Goal: Communication & Community: Connect with others

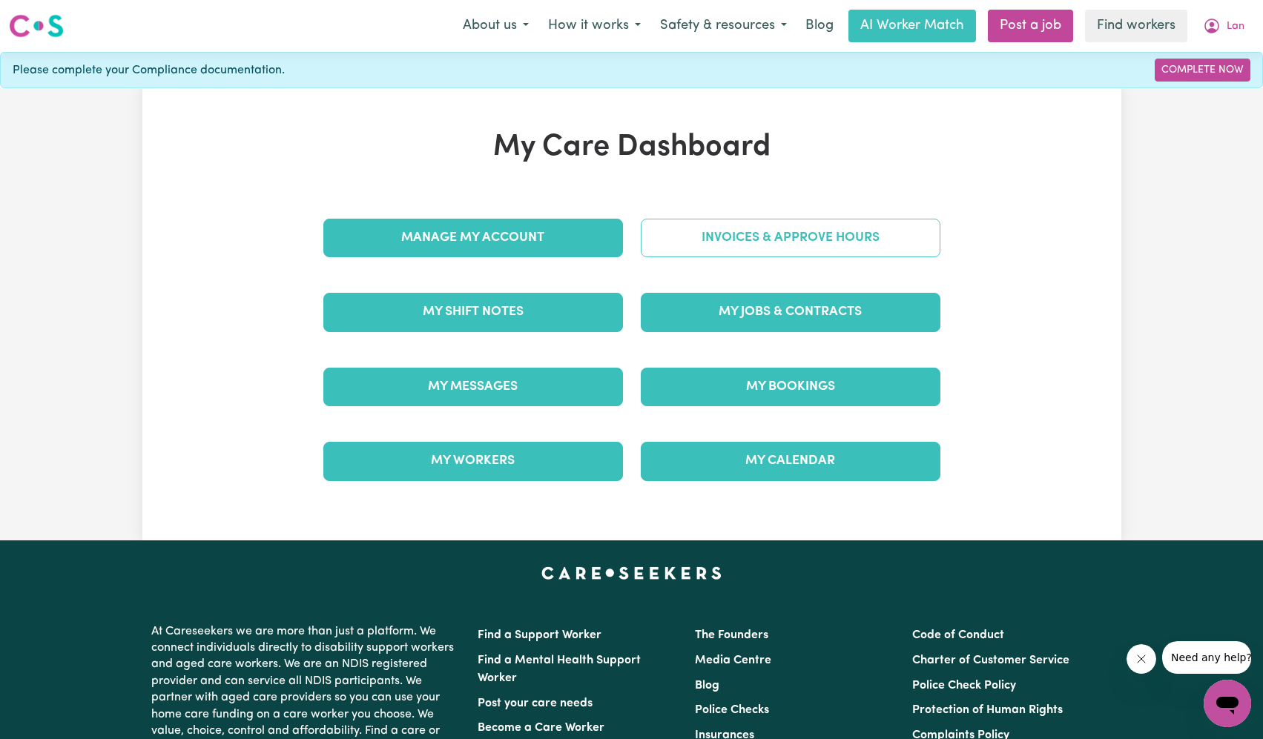
click at [796, 231] on link "Invoices & Approve Hours" at bounding box center [791, 238] width 300 height 39
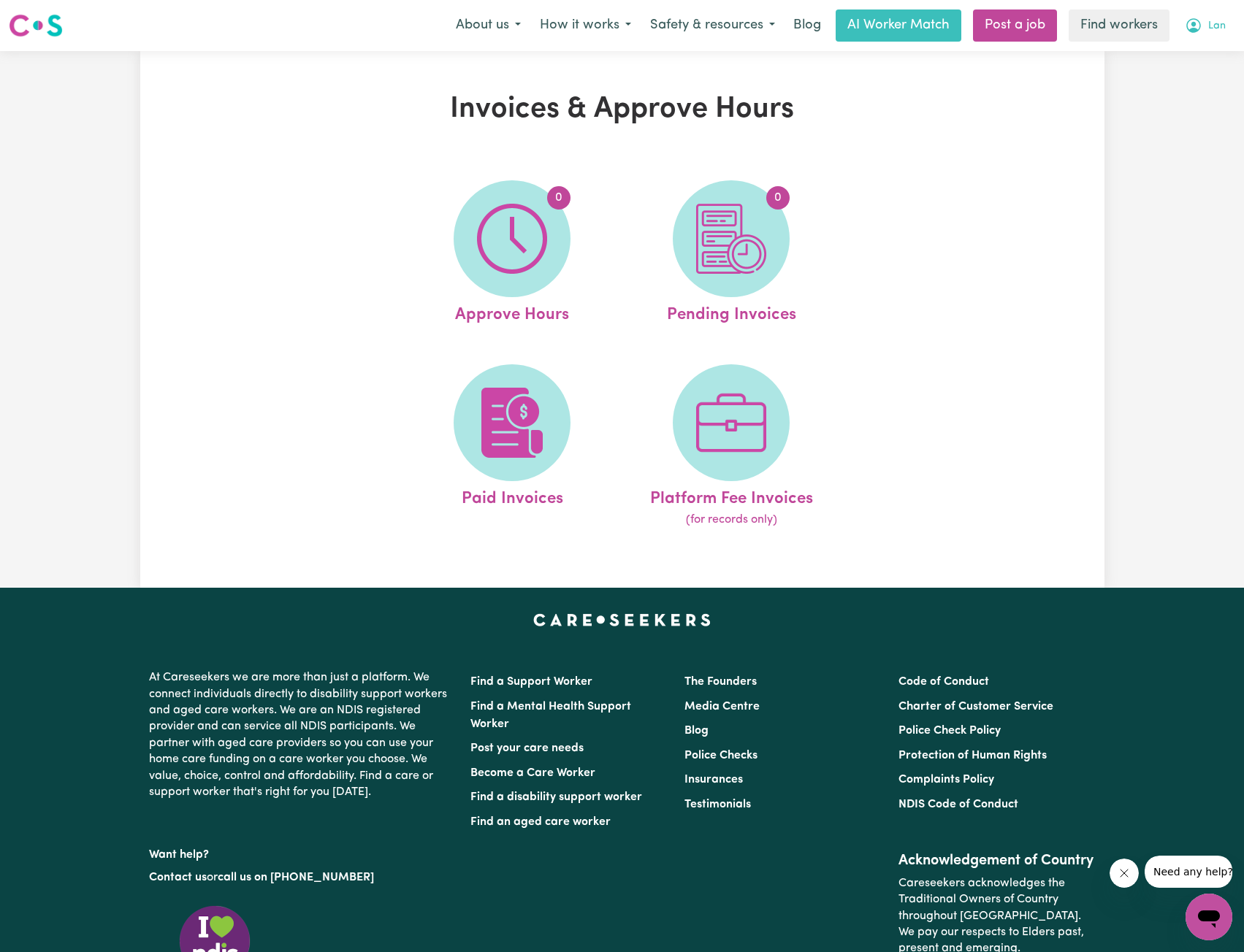
click at [1188, 25] on icon "My Account" at bounding box center [1194, 26] width 18 height 18
click at [1166, 57] on link "My Dashboard" at bounding box center [1176, 57] width 115 height 28
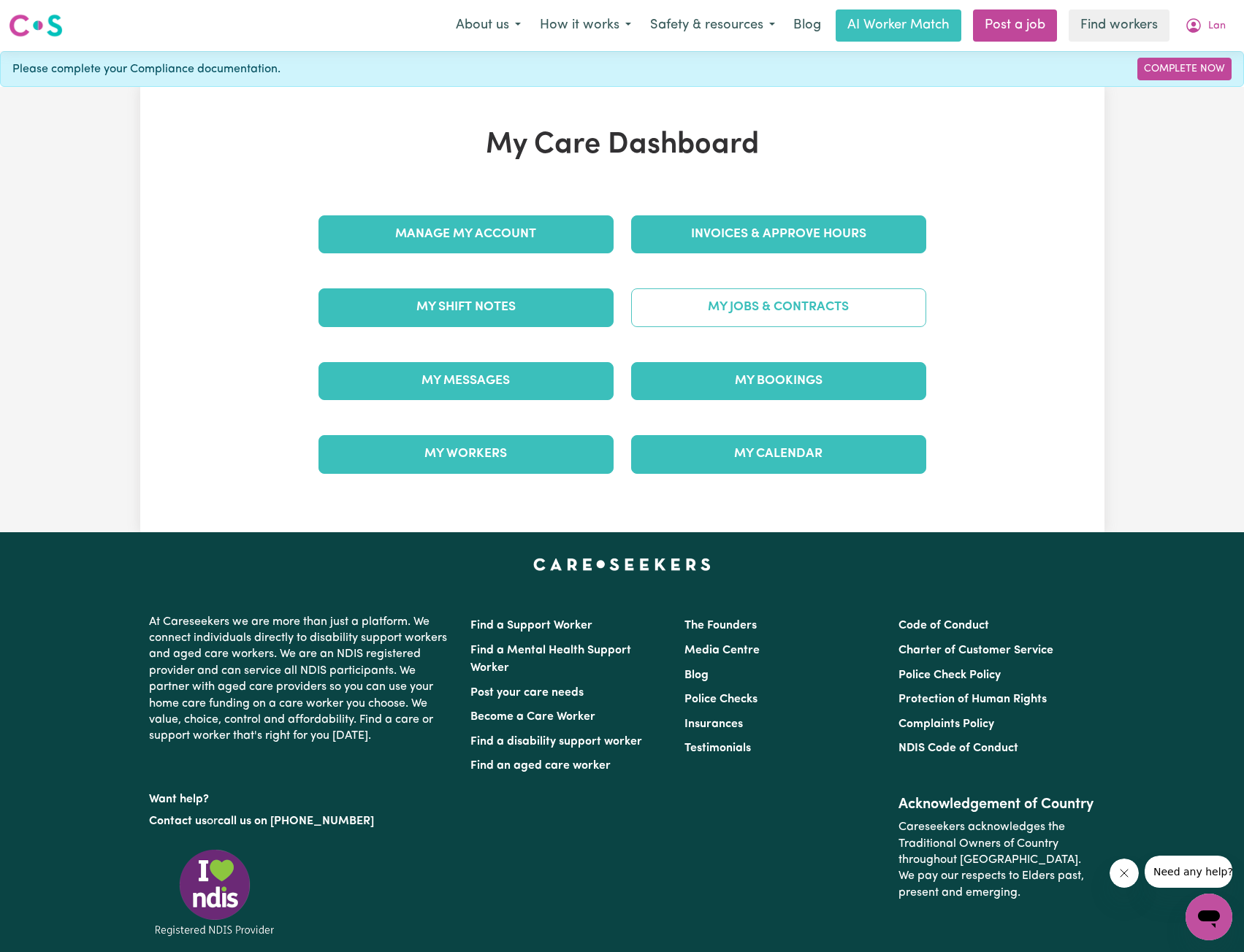
click at [798, 324] on link "My Jobs & Contracts" at bounding box center [779, 307] width 295 height 38
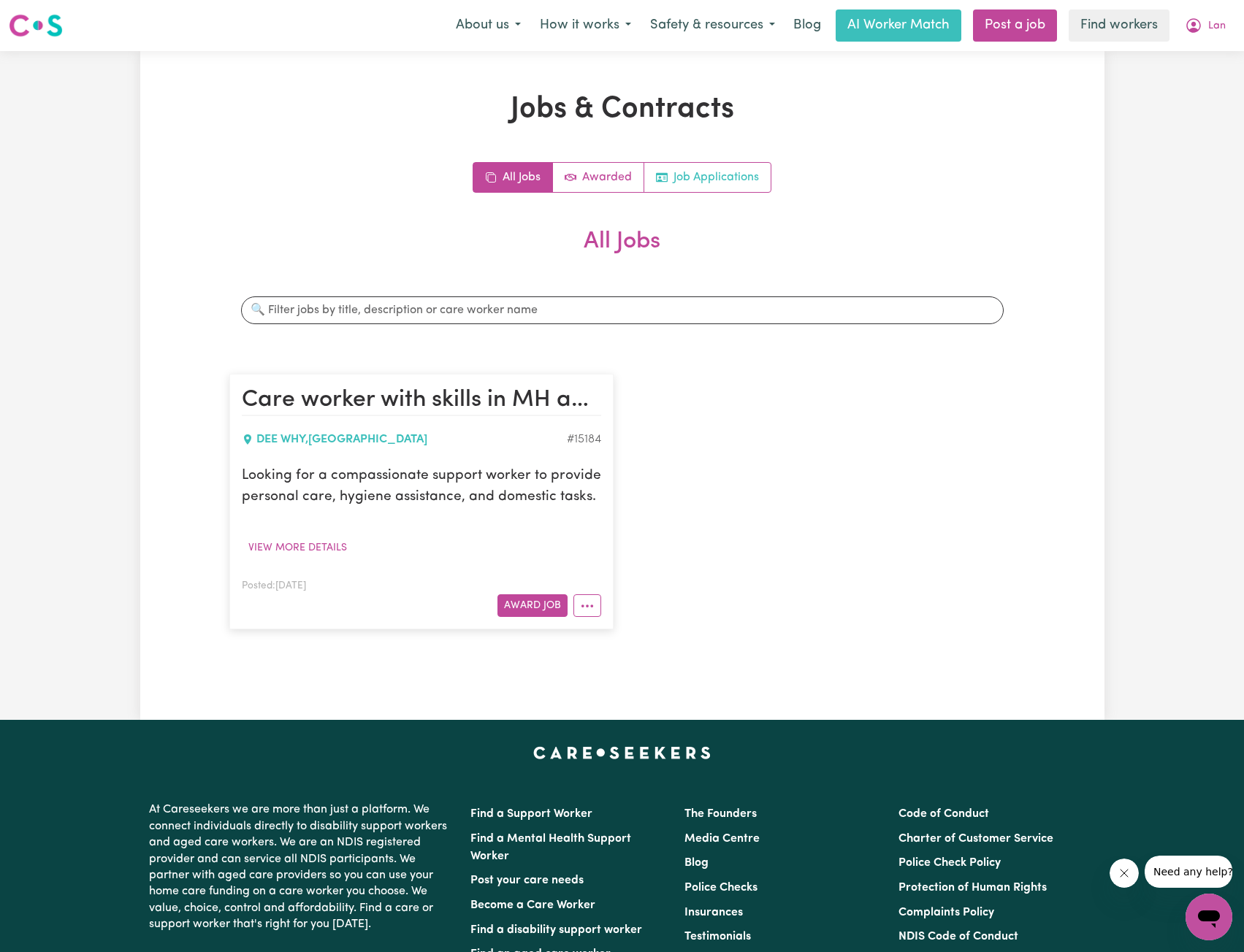
click at [696, 177] on link "Job Applications" at bounding box center [707, 177] width 126 height 30
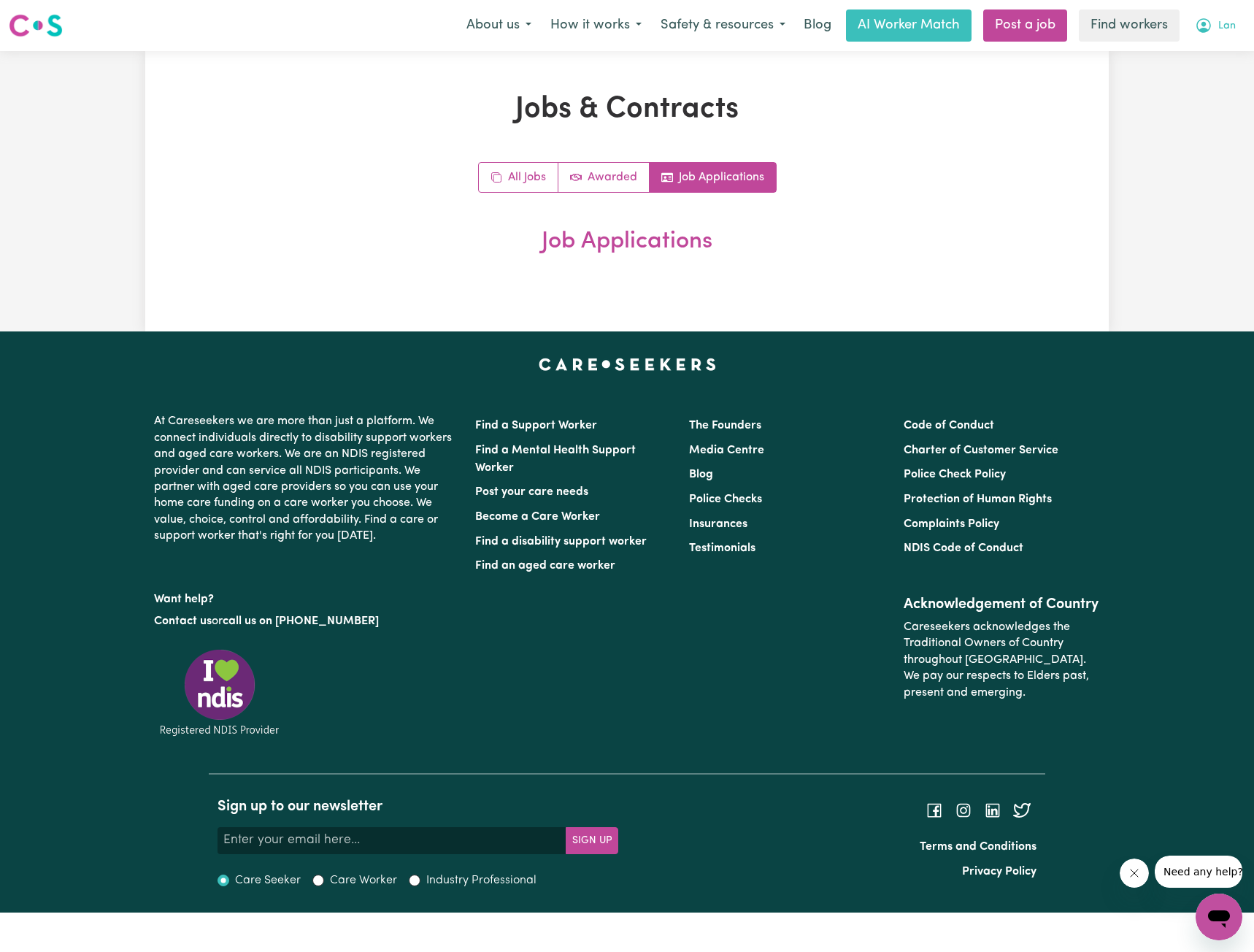
click at [1203, 27] on icon "My Account" at bounding box center [1204, 24] width 4 height 5
click at [1179, 47] on link "My Dashboard" at bounding box center [1186, 57] width 115 height 28
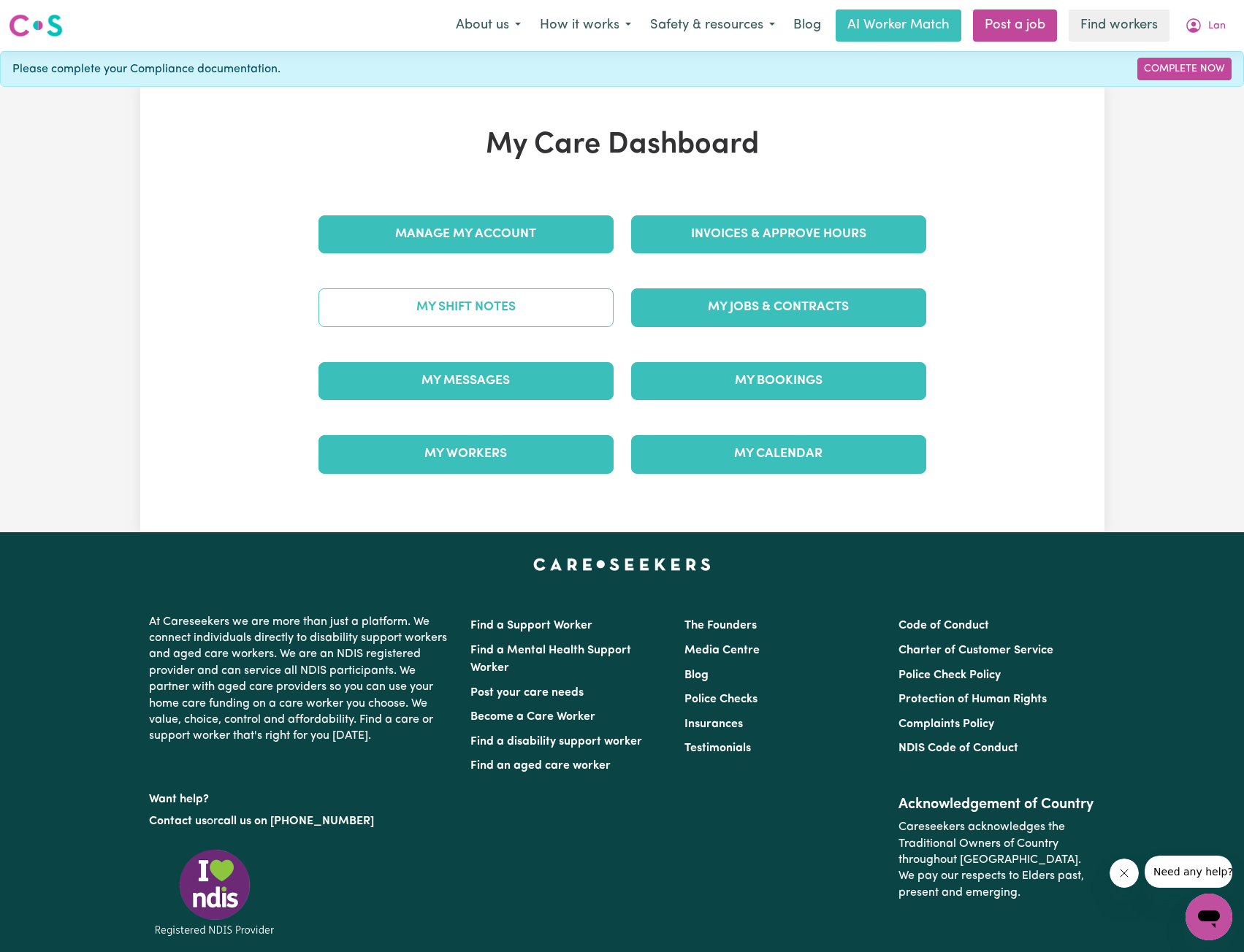
click at [524, 316] on link "My Shift Notes" at bounding box center [466, 307] width 295 height 38
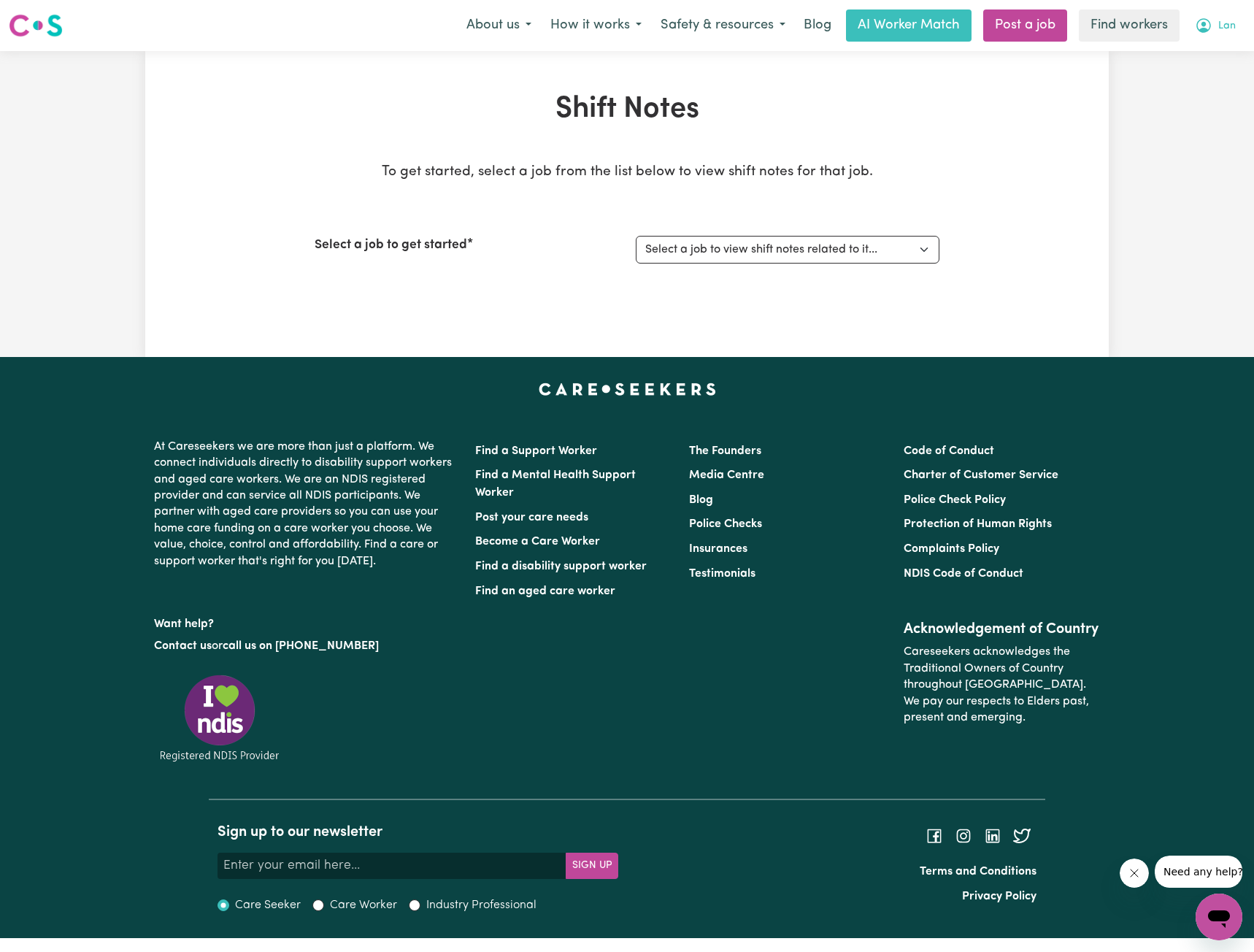
click at [1199, 32] on icon "My Account" at bounding box center [1204, 26] width 18 height 18
click at [1197, 45] on link "My Dashboard" at bounding box center [1186, 57] width 115 height 28
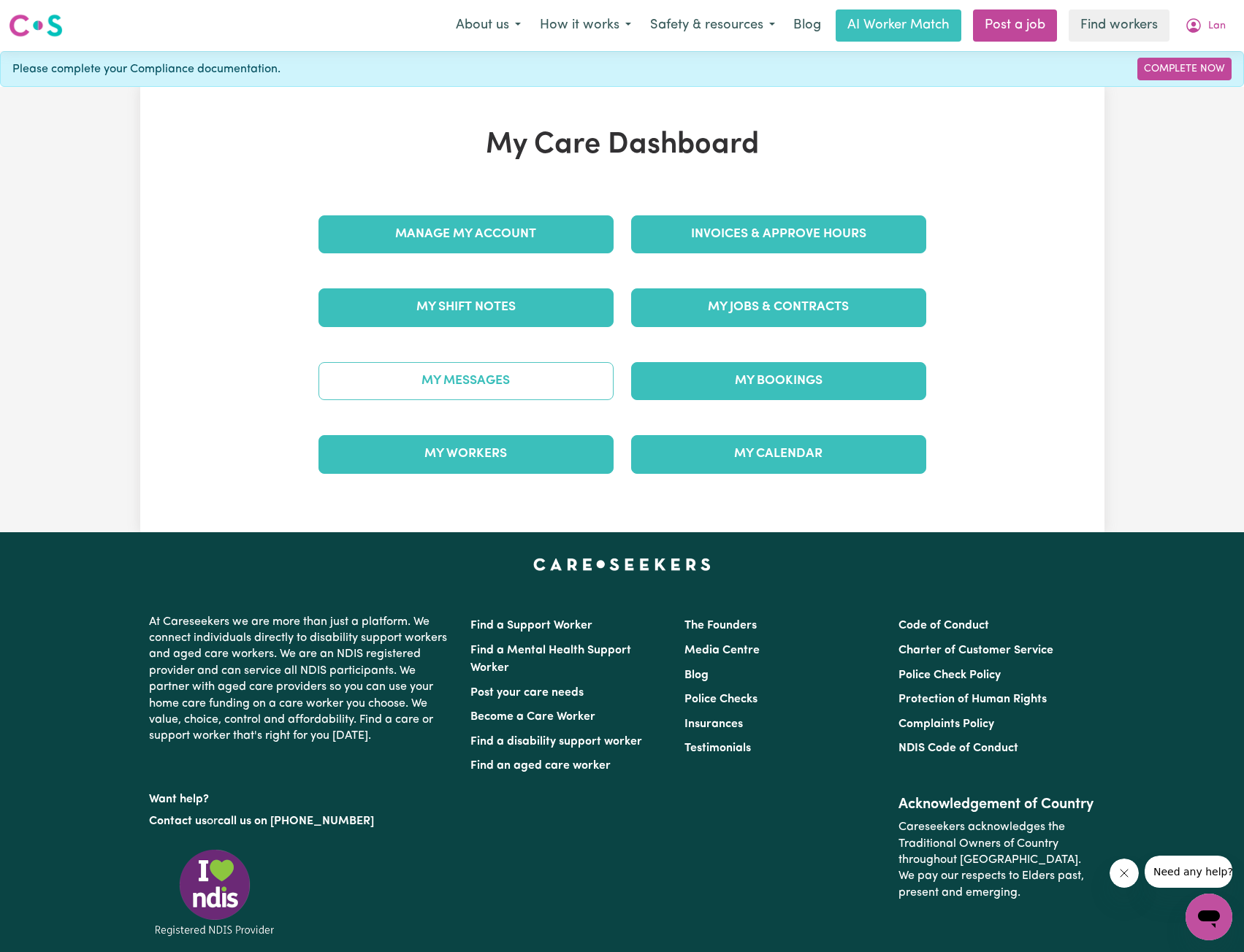
click at [517, 392] on link "My Messages" at bounding box center [466, 381] width 295 height 38
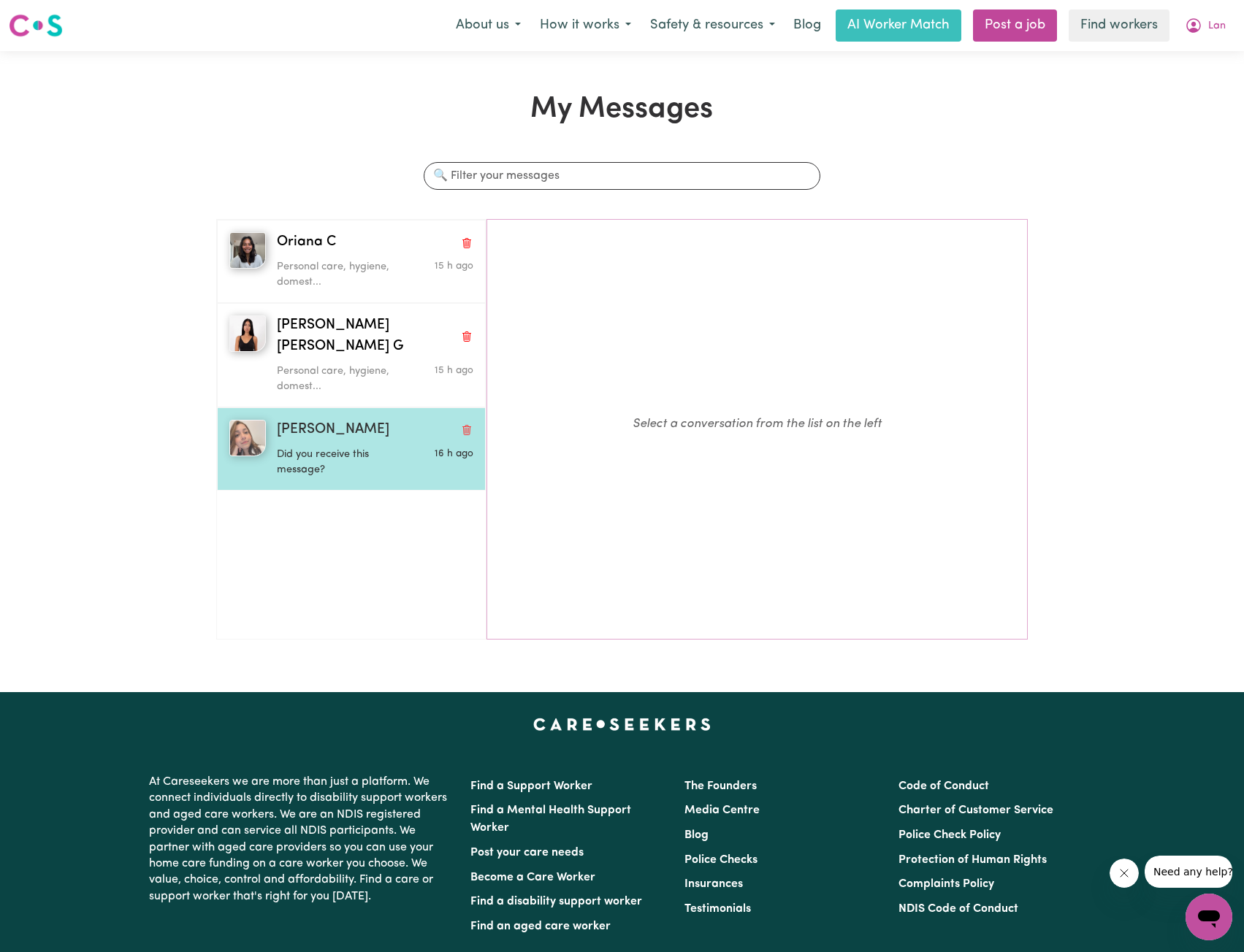
click at [313, 447] on p "Did you receive this message?" at bounding box center [342, 463] width 131 height 32
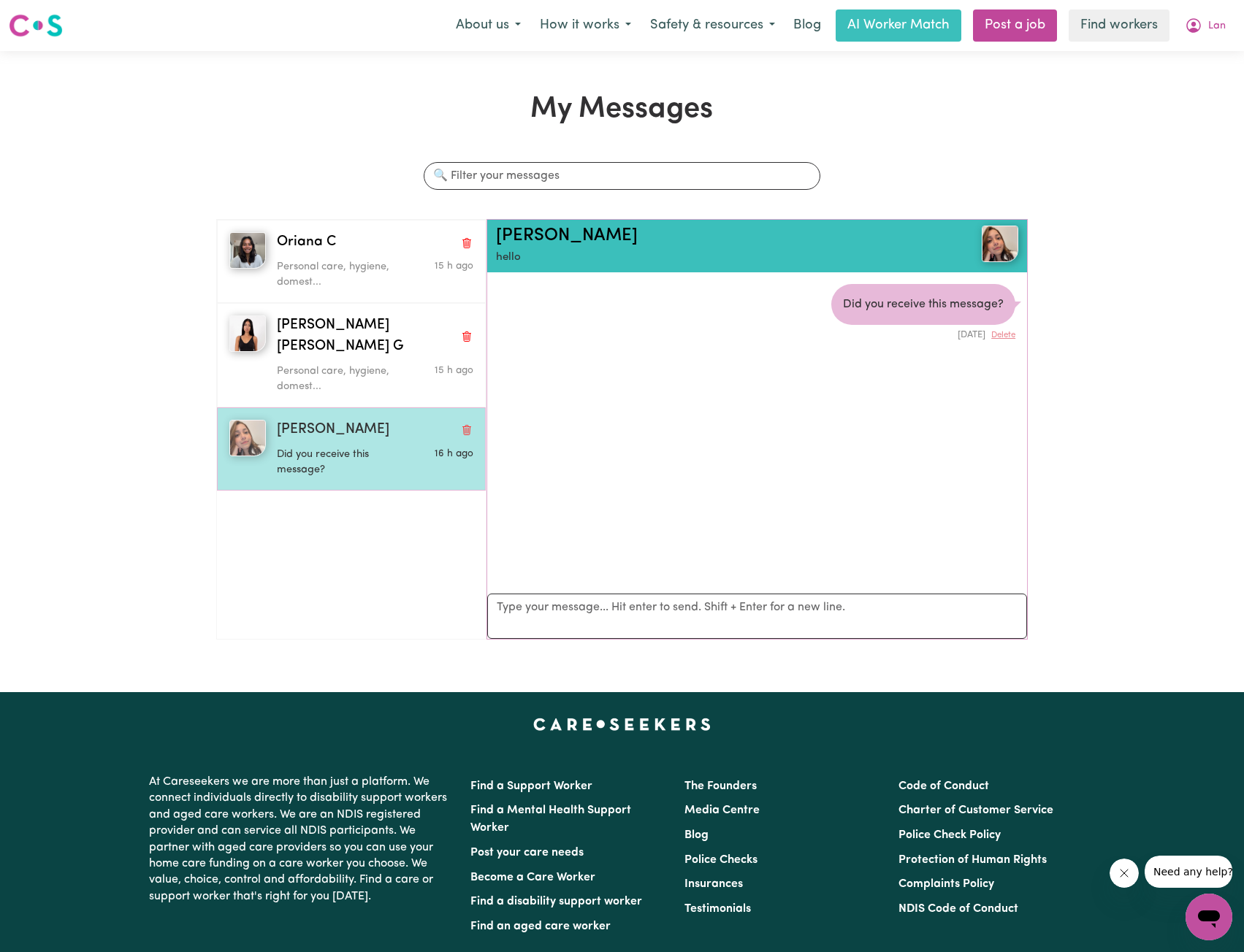
scroll to position [9, 0]
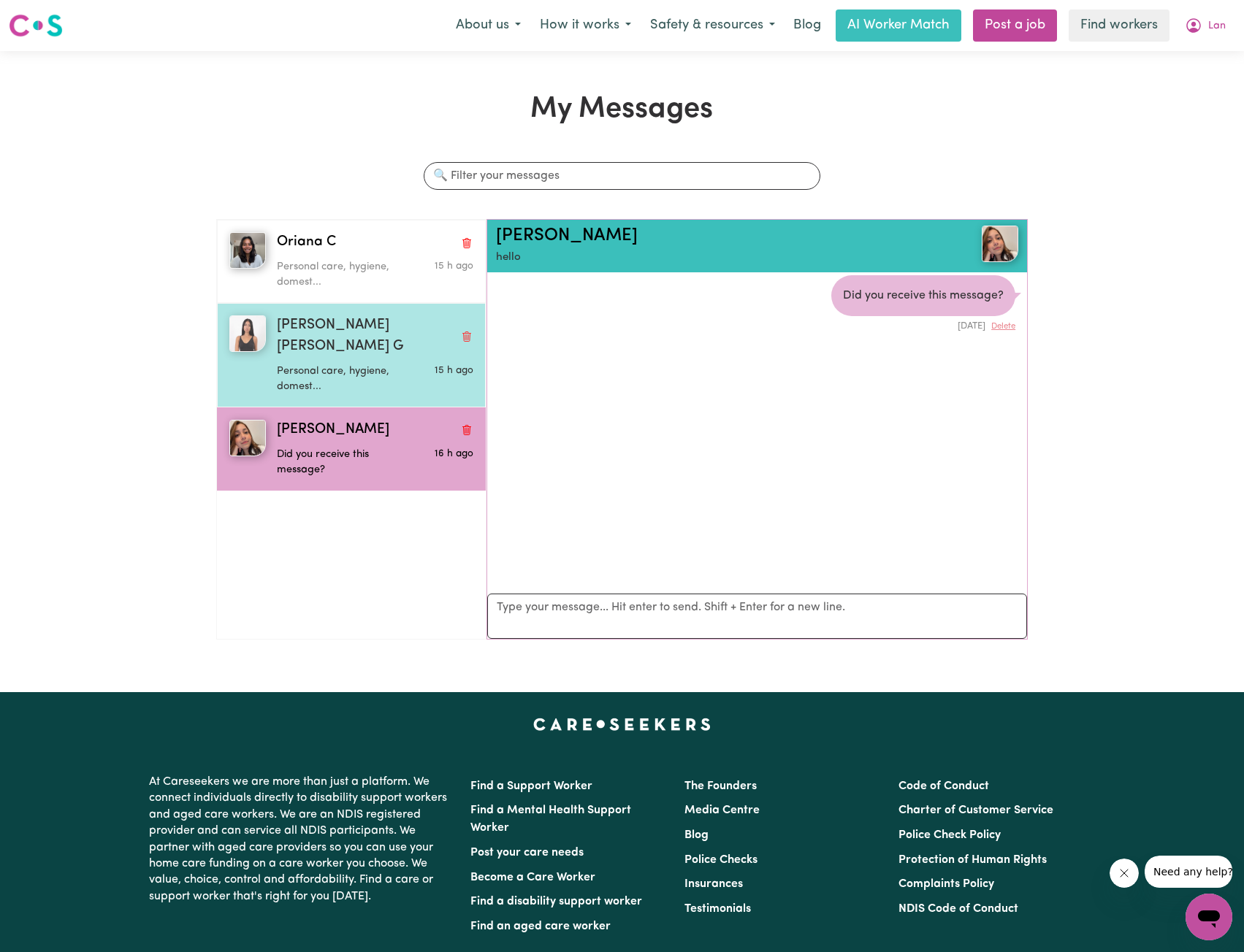
click at [351, 363] on p "Personal care, hygiene, domest..." at bounding box center [342, 379] width 131 height 32
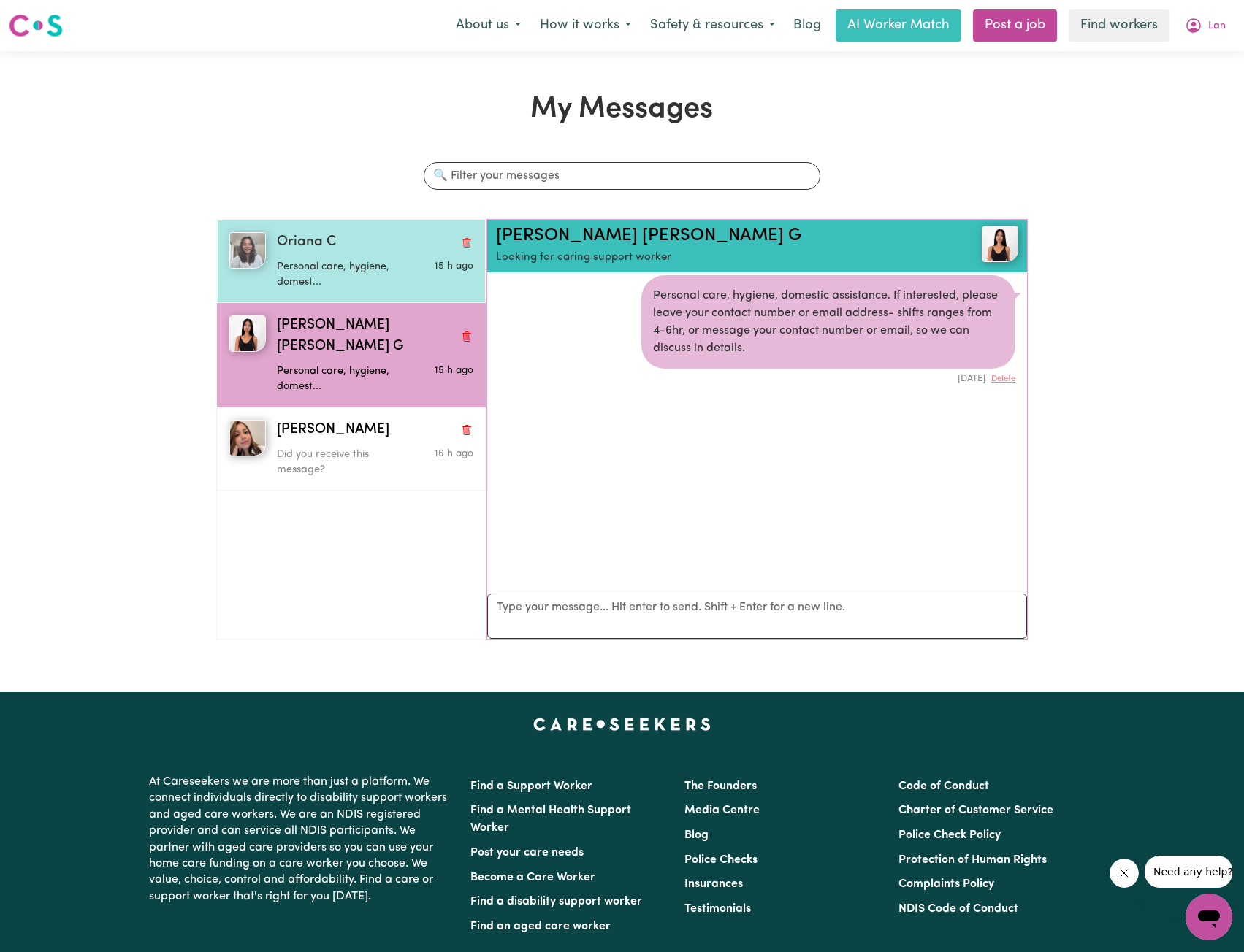
click at [344, 275] on p "Personal care, hygiene, domest..." at bounding box center [342, 275] width 131 height 32
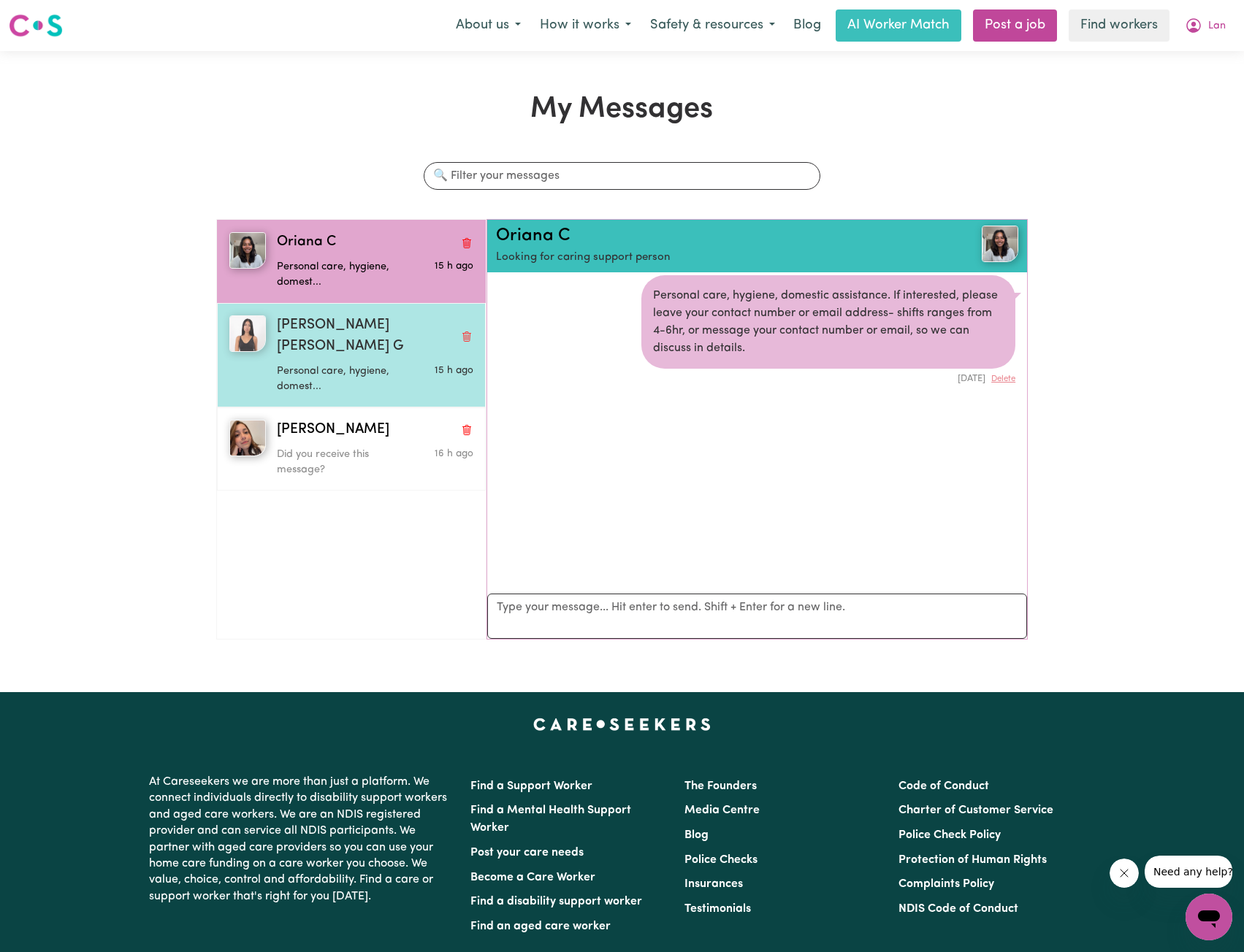
click at [319, 363] on p "Personal care, hygiene, domest..." at bounding box center [342, 379] width 131 height 32
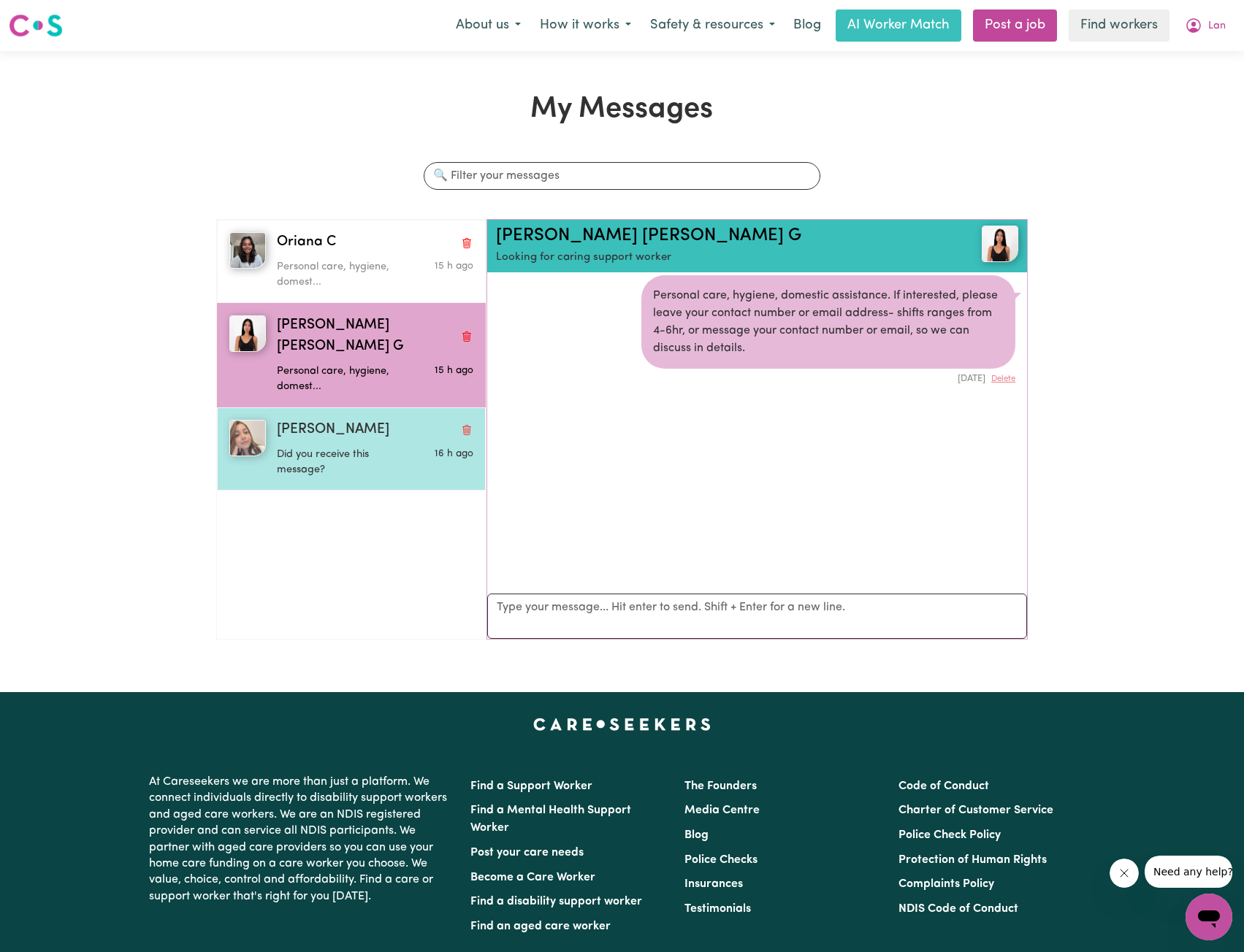
click at [341, 441] on div "Did you receive this message?" at bounding box center [342, 460] width 131 height 37
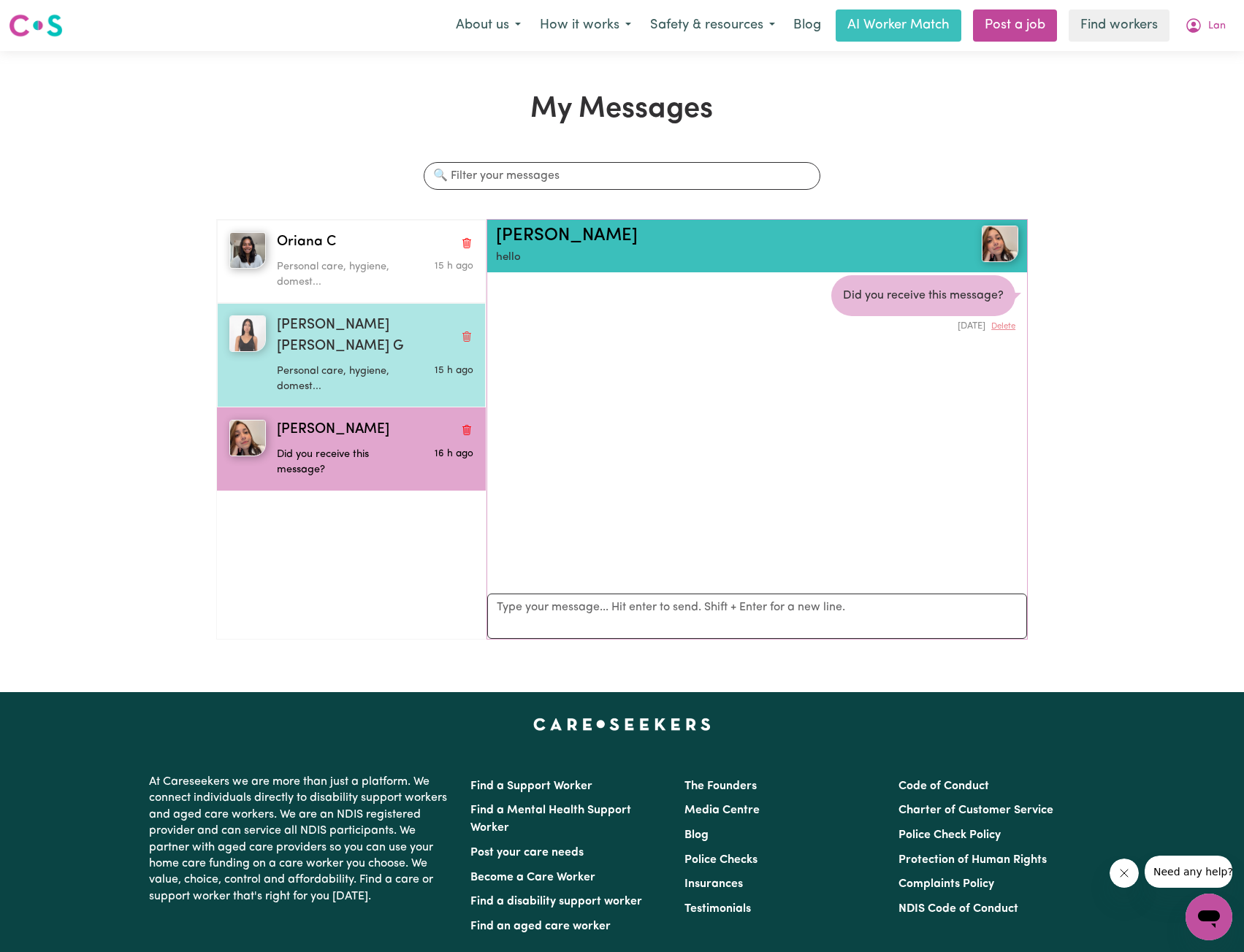
click at [353, 363] on p "Personal care, hygiene, domest..." at bounding box center [342, 379] width 131 height 32
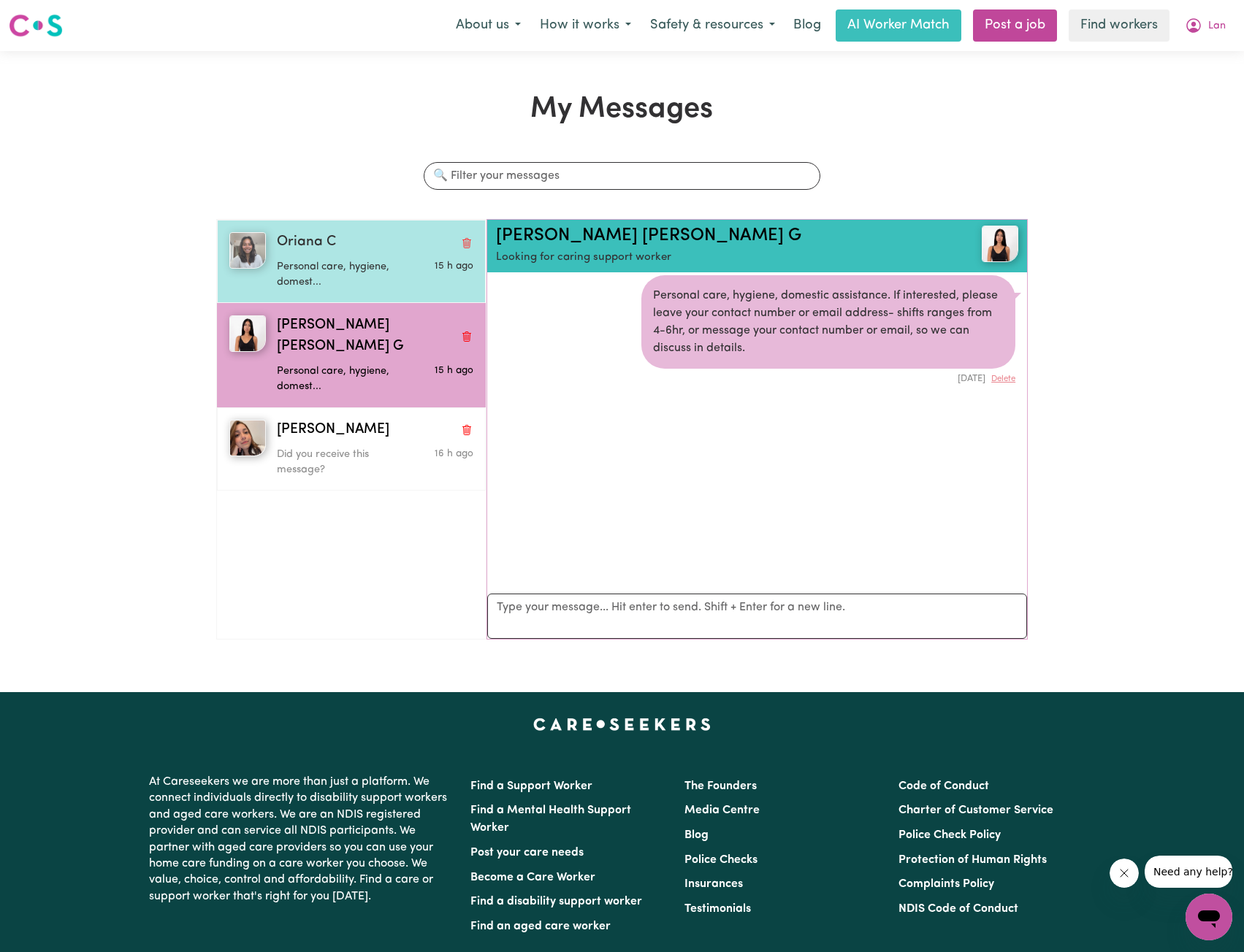
drag, startPoint x: 370, startPoint y: 267, endPoint x: 455, endPoint y: 258, distance: 85.5
click at [370, 267] on p "Personal care, hygiene, domest..." at bounding box center [342, 275] width 131 height 32
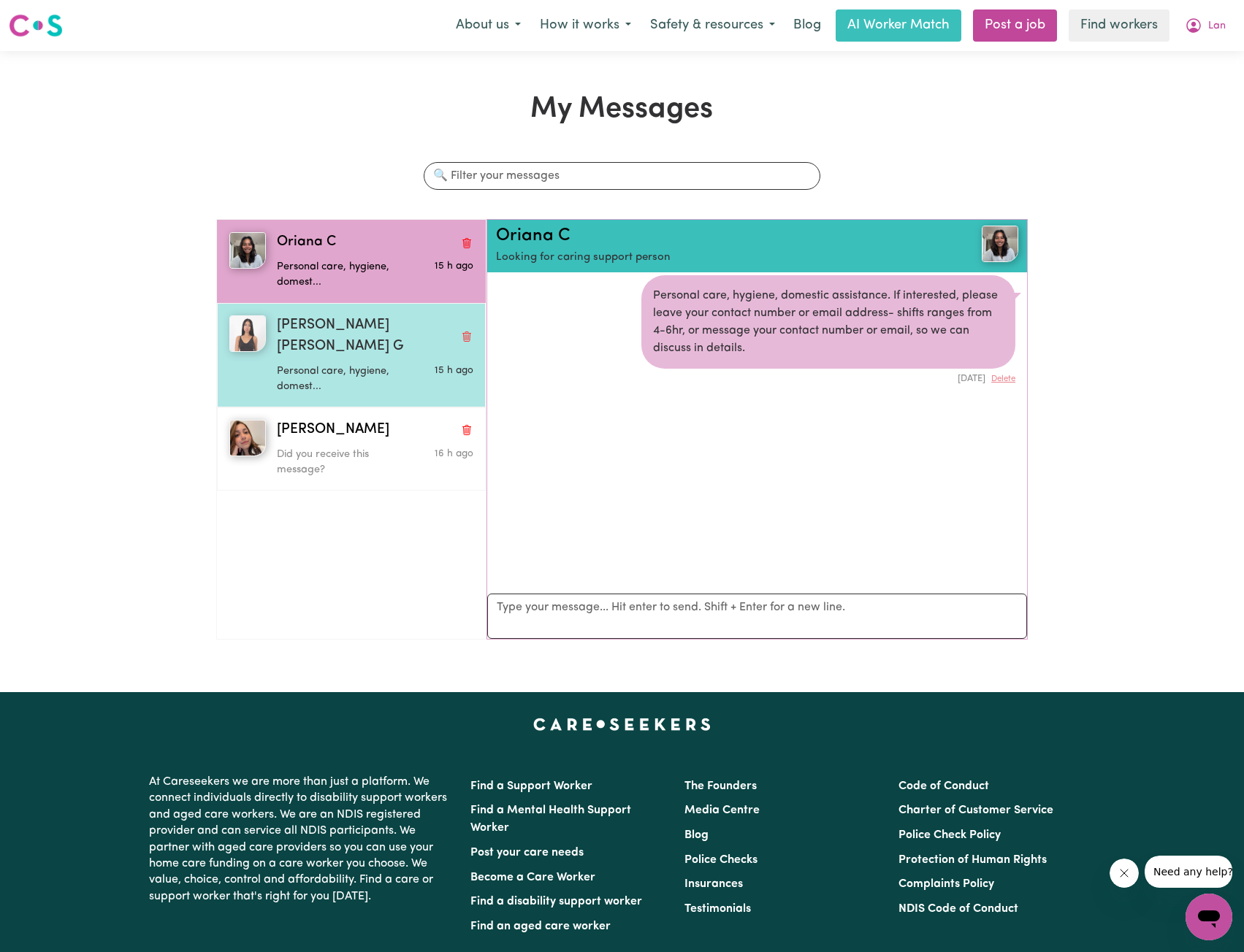
click at [350, 363] on p "Personal care, hygiene, domest..." at bounding box center [342, 379] width 131 height 32
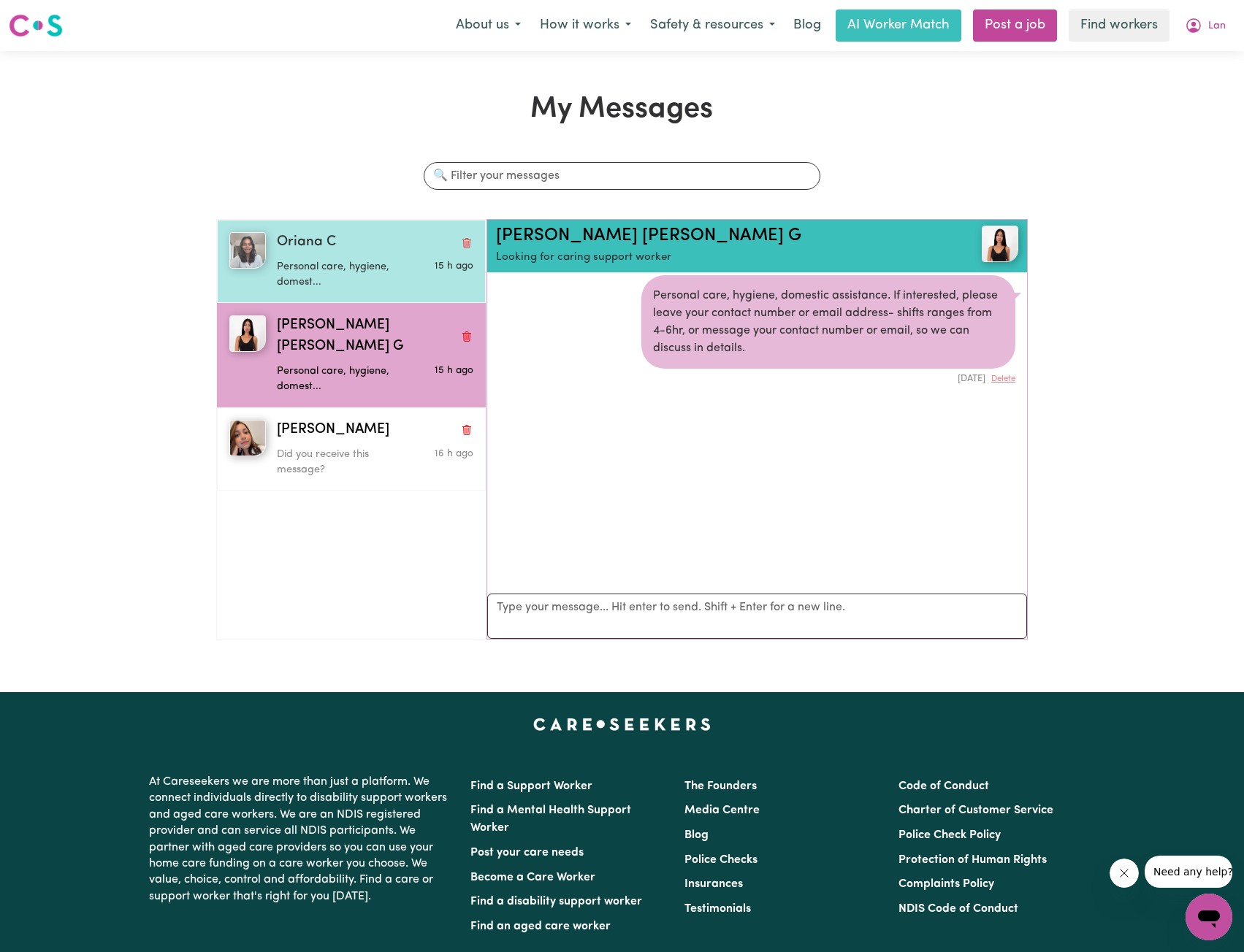
click at [353, 272] on p "Personal care, hygiene, domest..." at bounding box center [342, 275] width 131 height 32
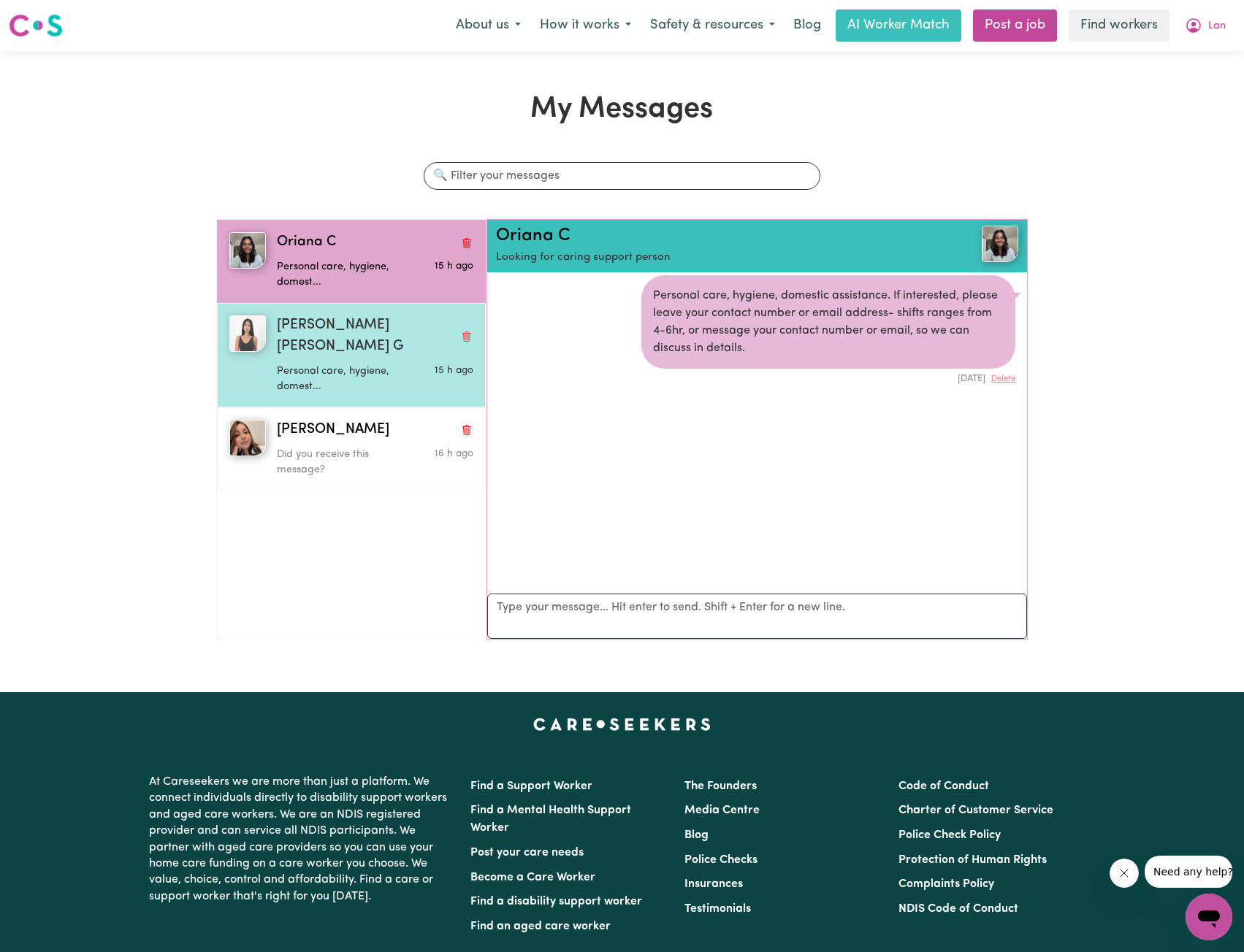
click at [347, 357] on div "Personal care, hygiene, domest..." at bounding box center [342, 376] width 131 height 37
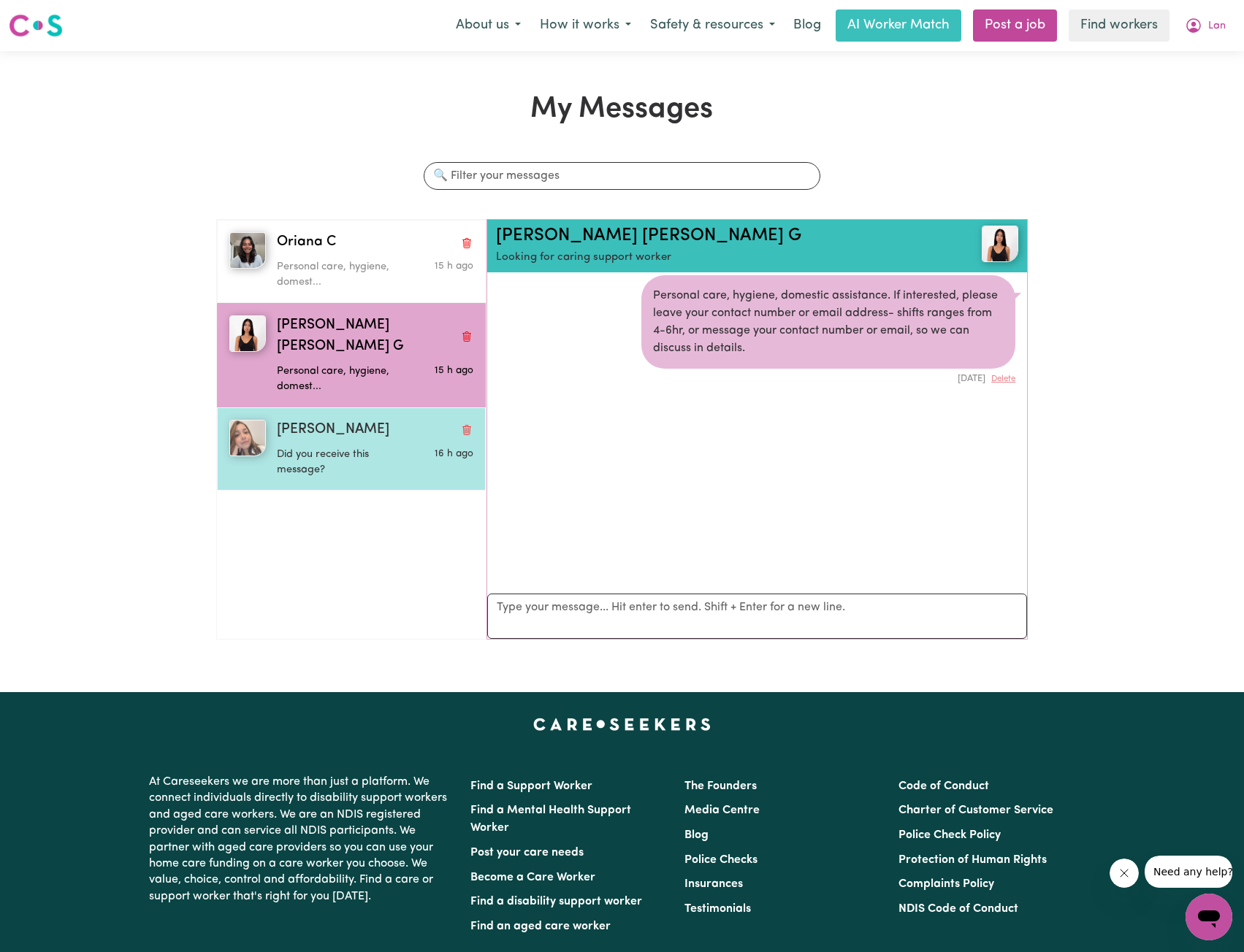
click at [344, 419] on span "Estefany O" at bounding box center [333, 430] width 112 height 22
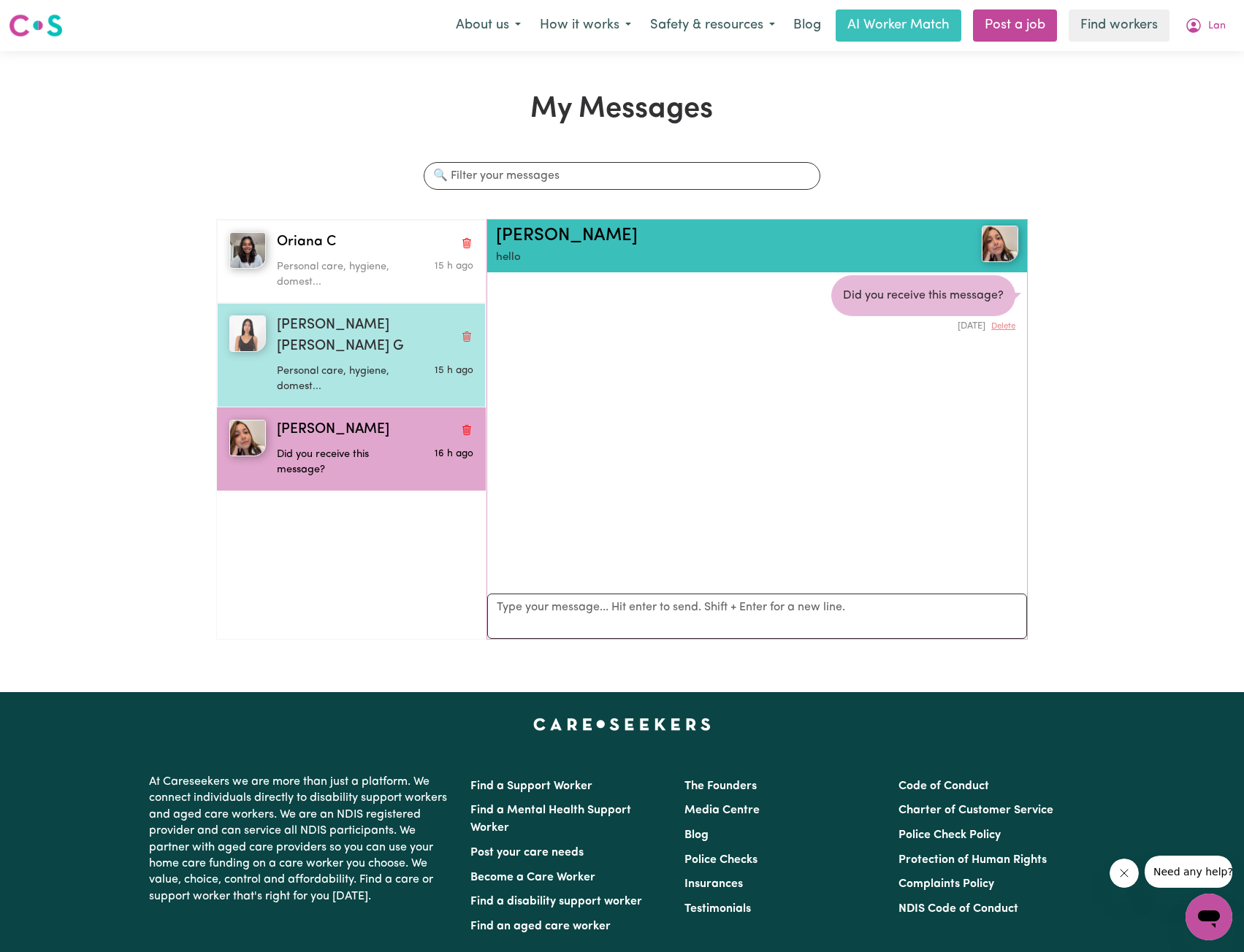
click at [347, 363] on p "Personal care, hygiene, domest..." at bounding box center [342, 379] width 131 height 32
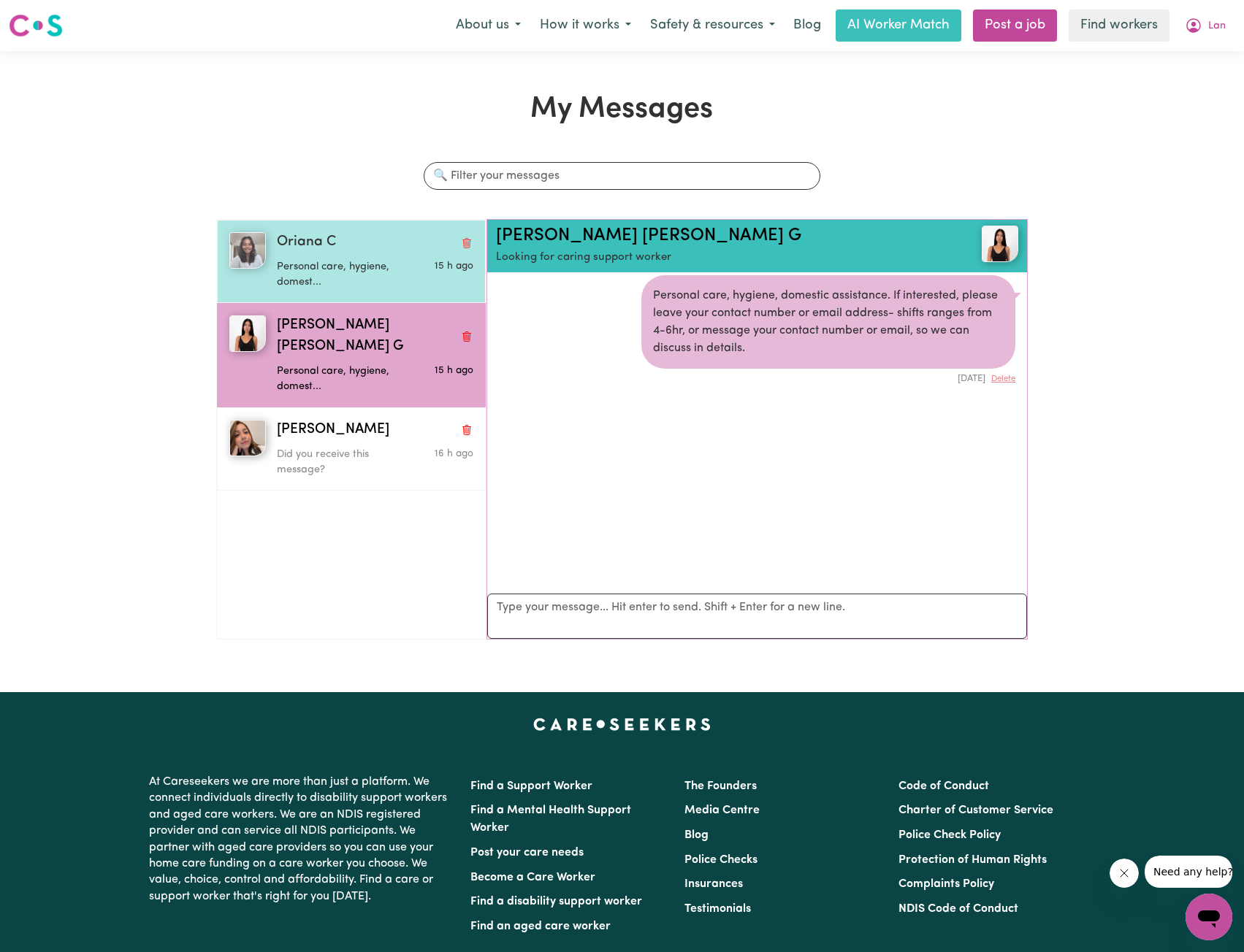
click at [355, 284] on p "Personal care, hygiene, domest..." at bounding box center [342, 275] width 131 height 32
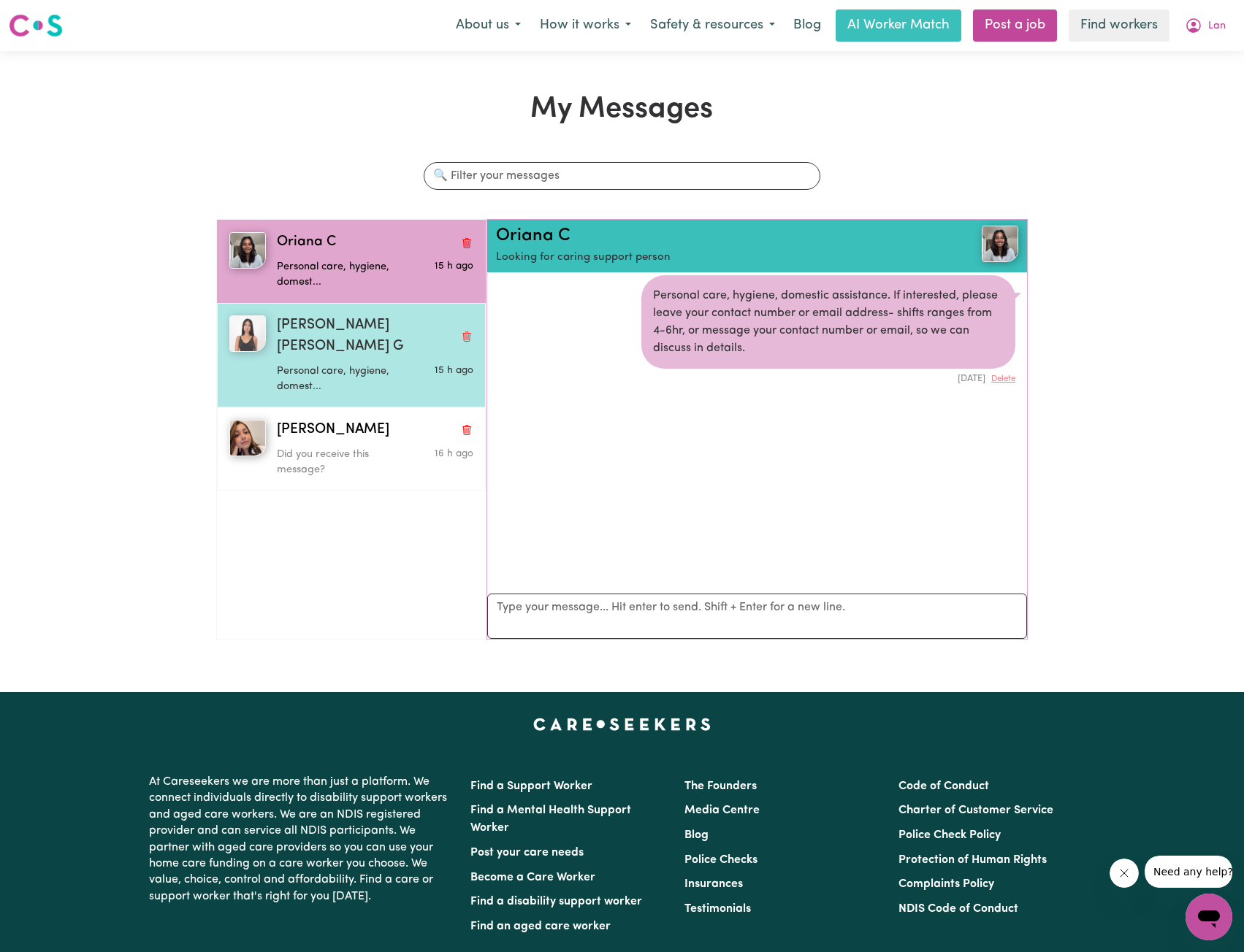
click at [358, 363] on p "Personal care, hygiene, domest..." at bounding box center [342, 379] width 131 height 32
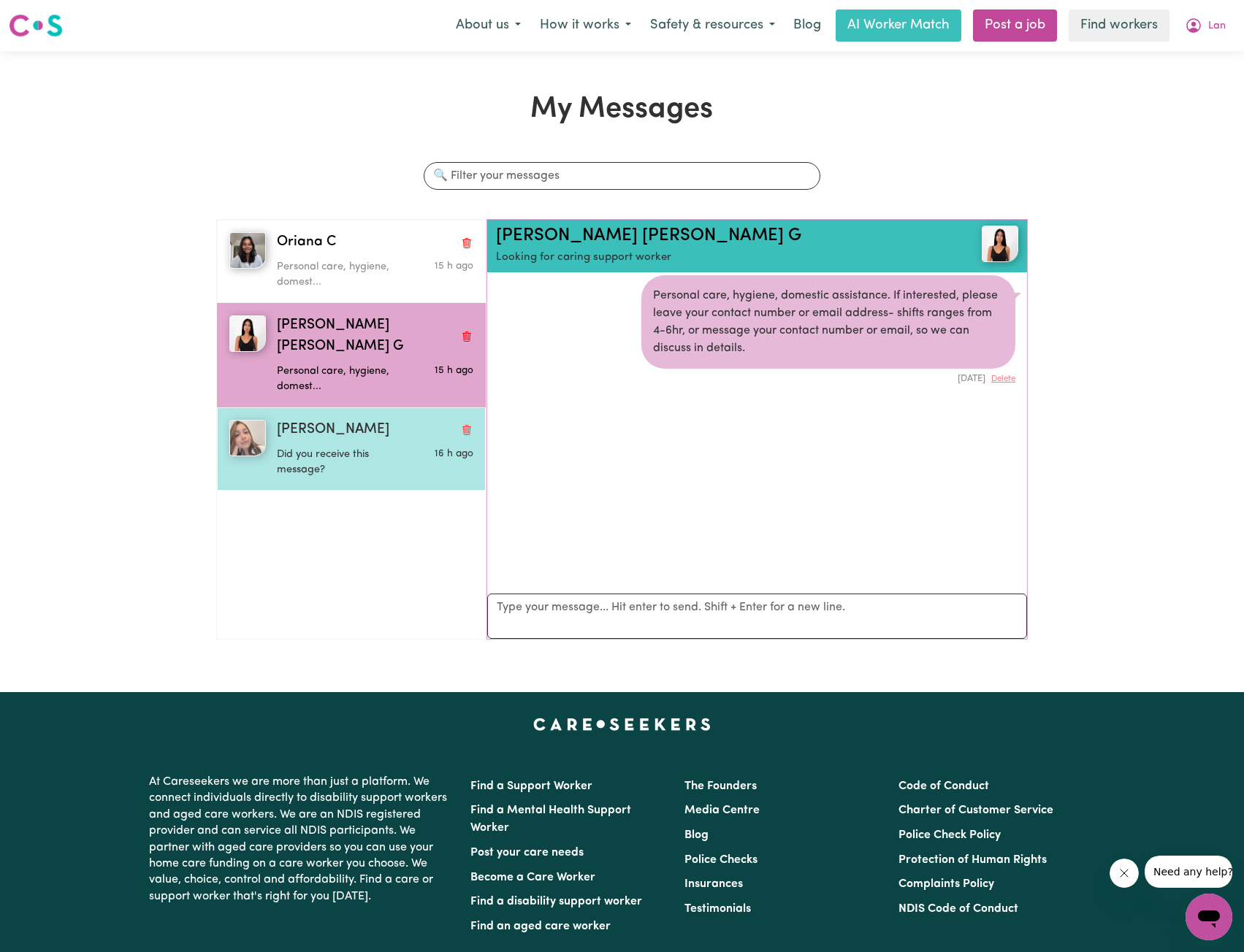
click at [355, 419] on div "Estefany O" at bounding box center [374, 430] width 196 height 22
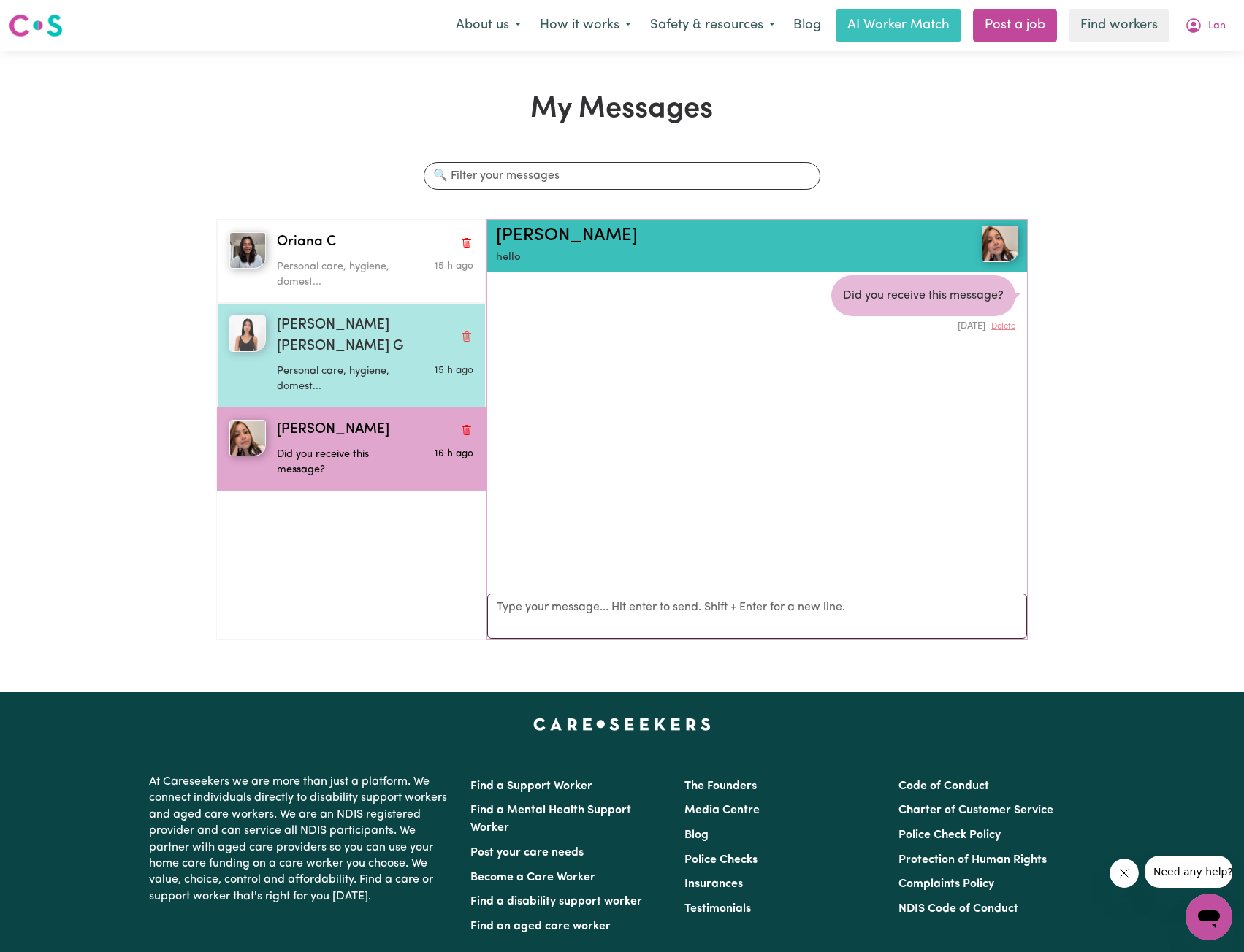
click at [346, 363] on p "Personal care, hygiene, domest..." at bounding box center [342, 379] width 131 height 32
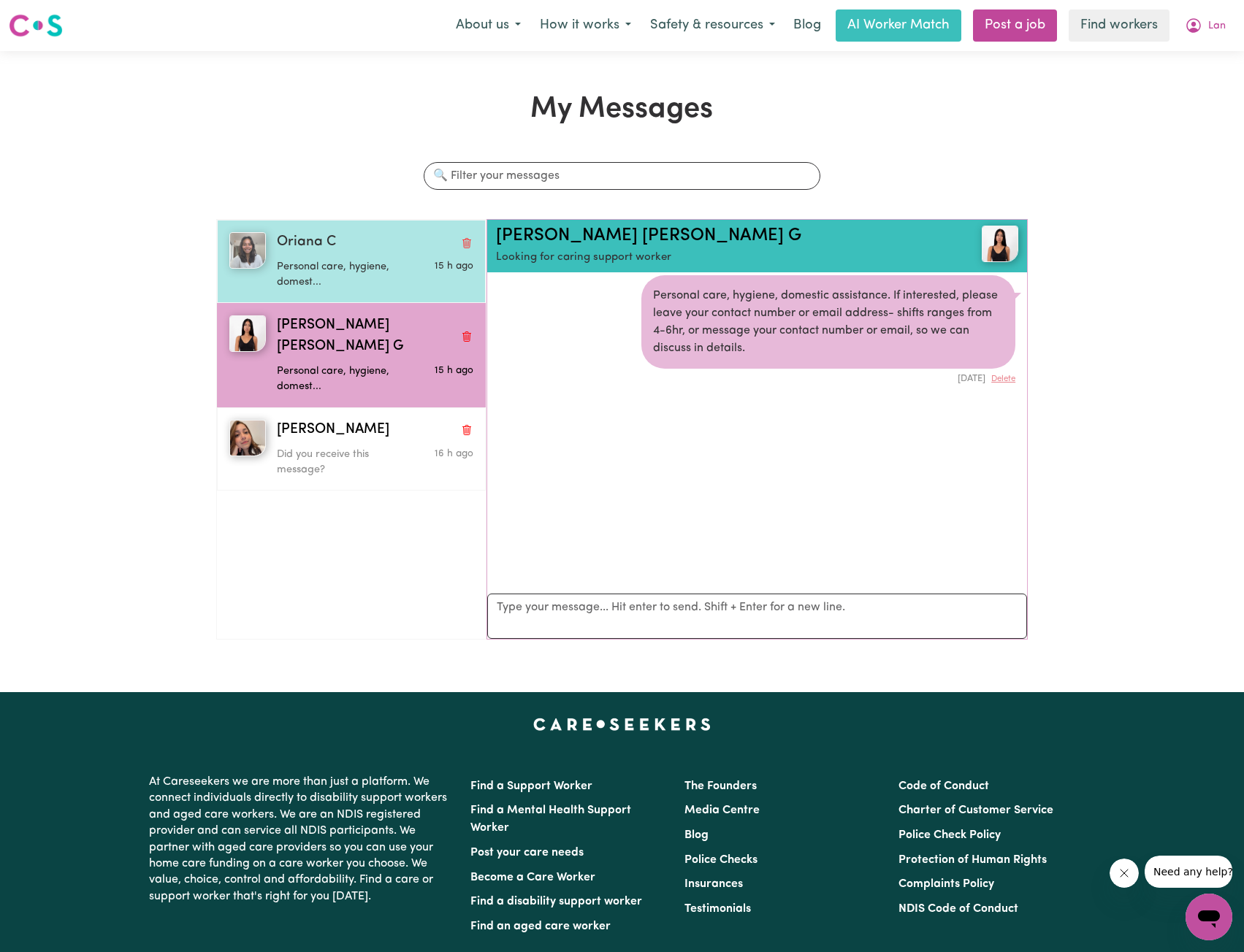
click at [342, 259] on p "Personal care, hygiene, domest..." at bounding box center [342, 275] width 131 height 32
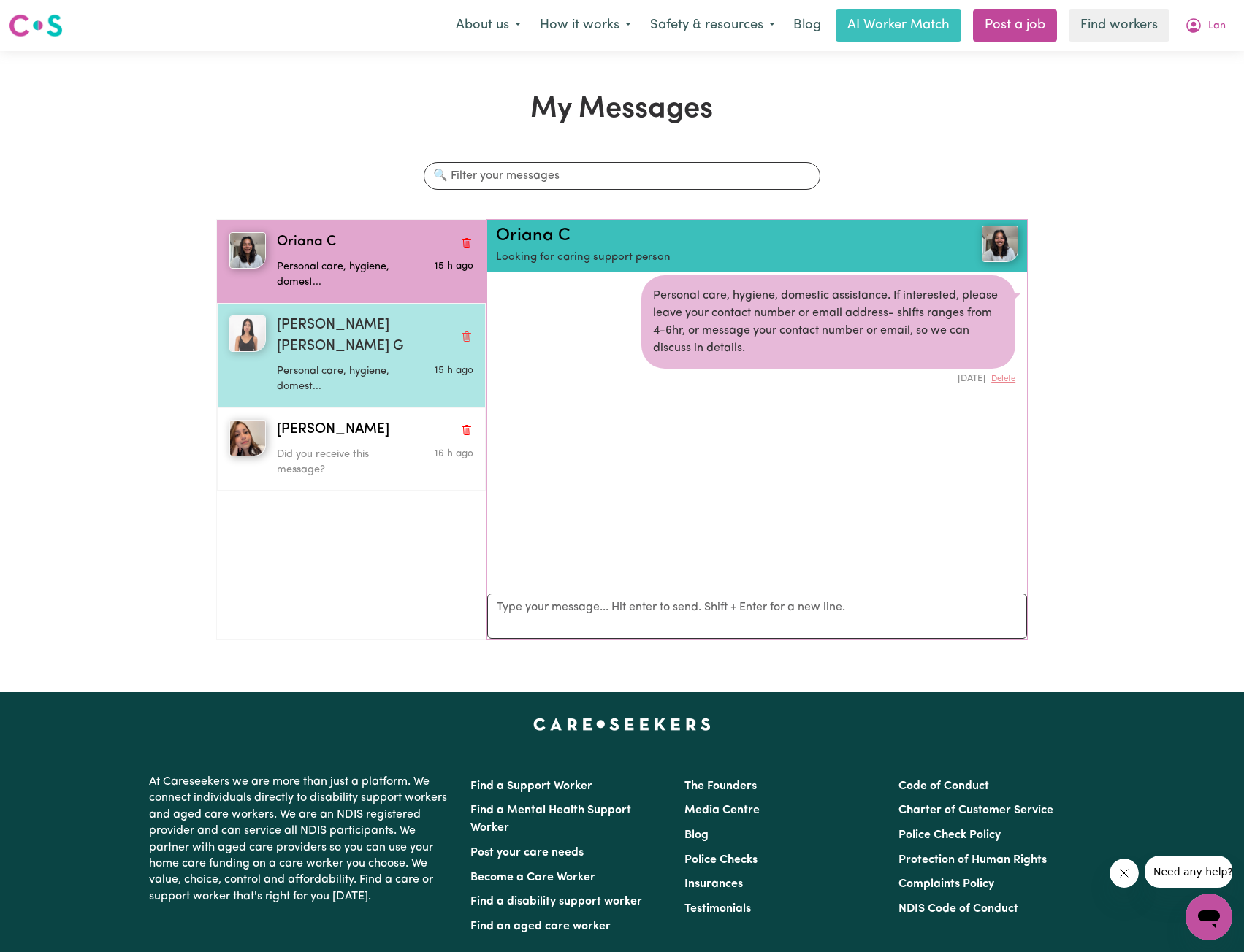
click at [348, 363] on p "Personal care, hygiene, domest..." at bounding box center [342, 379] width 131 height 32
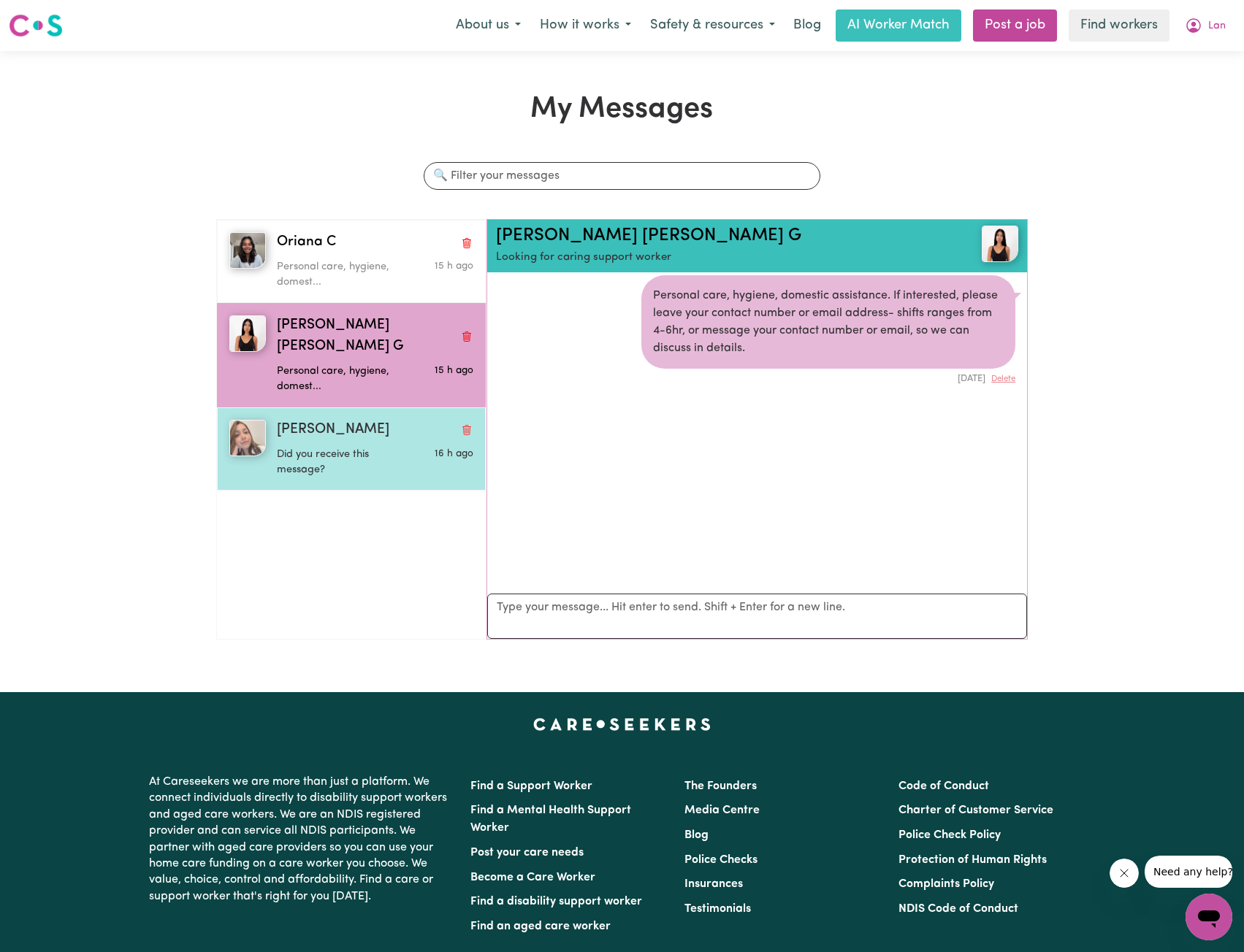
click at [349, 419] on div "Estefany O" at bounding box center [374, 430] width 196 height 22
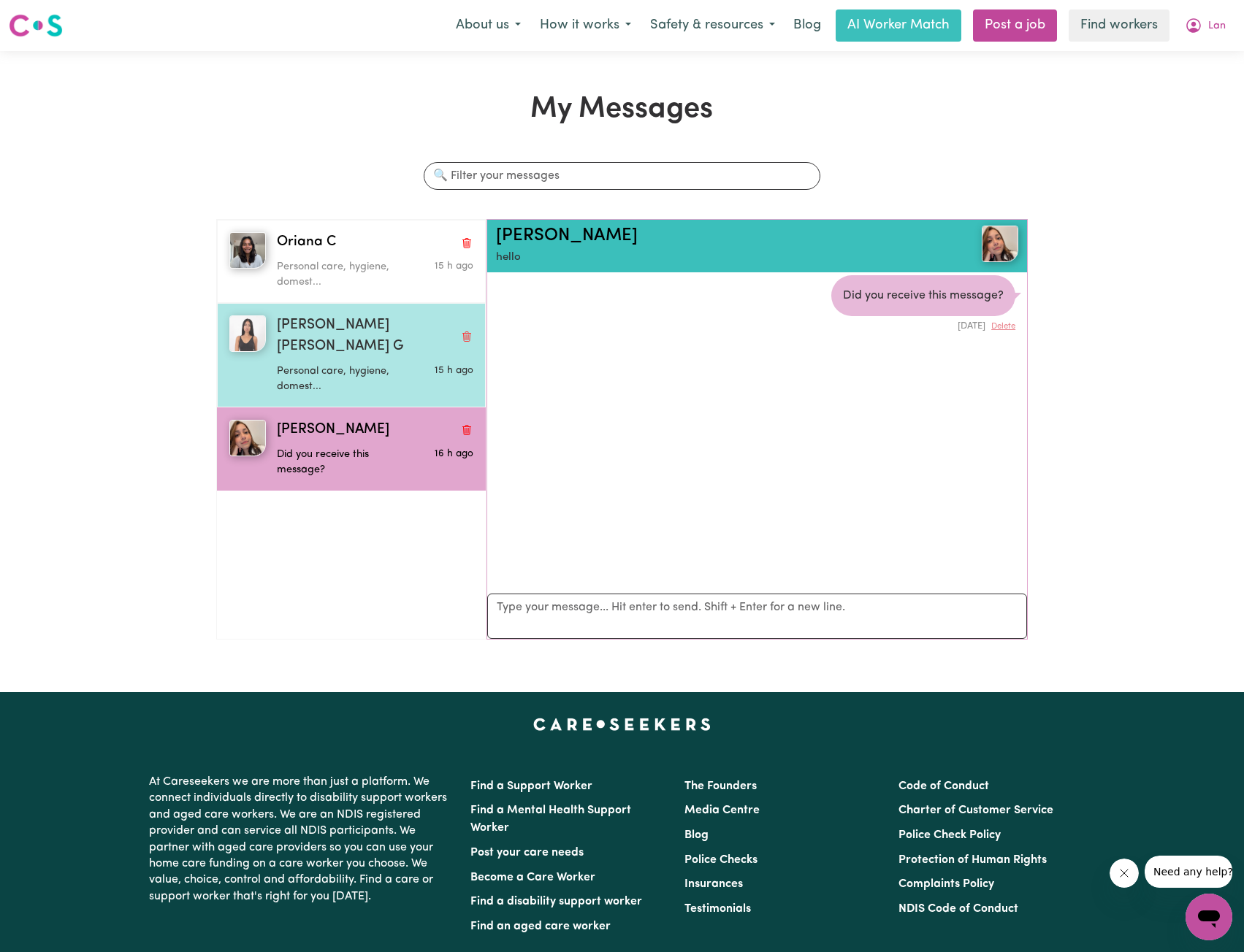
click at [359, 363] on p "Personal care, hygiene, domest..." at bounding box center [342, 379] width 131 height 32
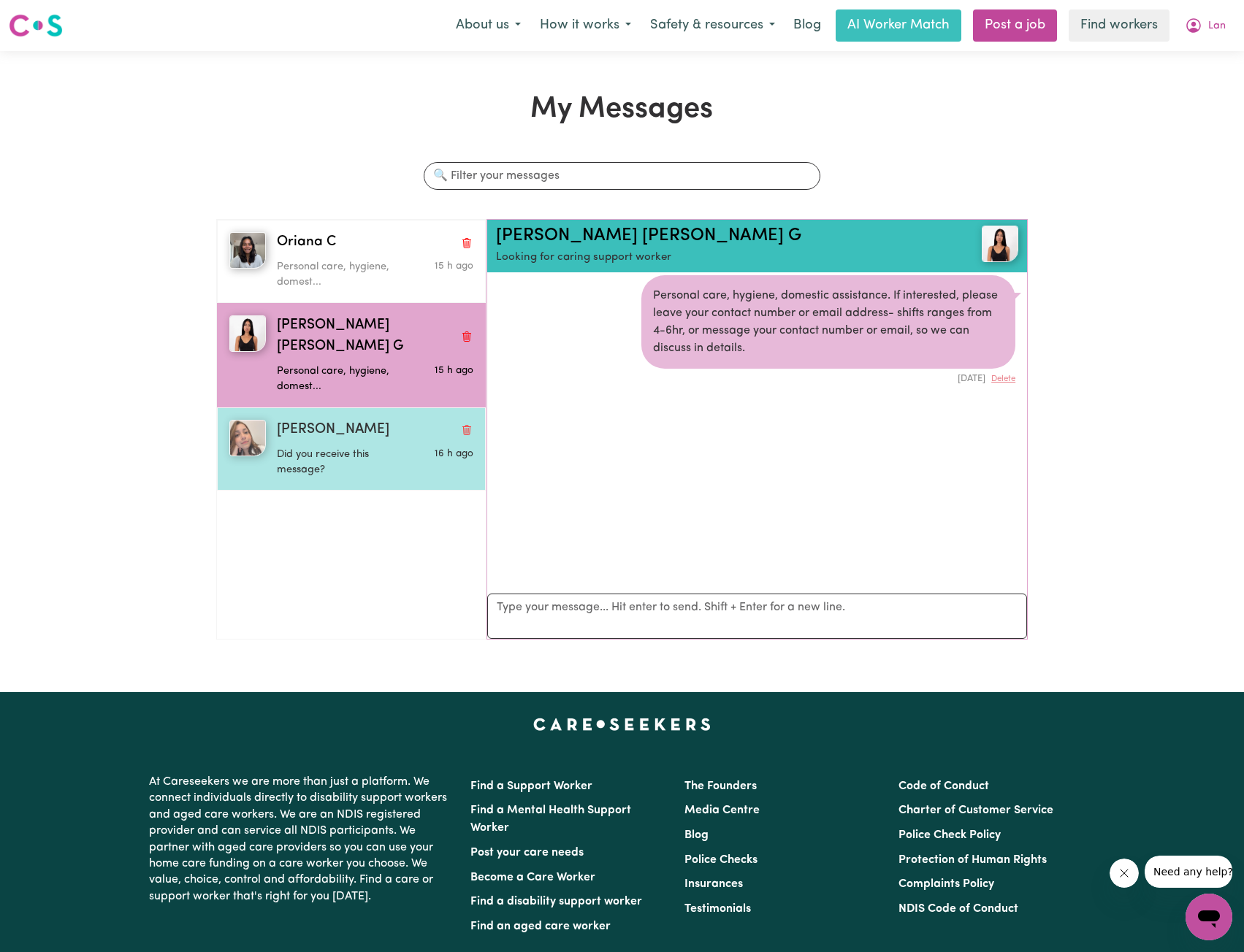
click at [347, 419] on div "Estefany O" at bounding box center [374, 430] width 196 height 22
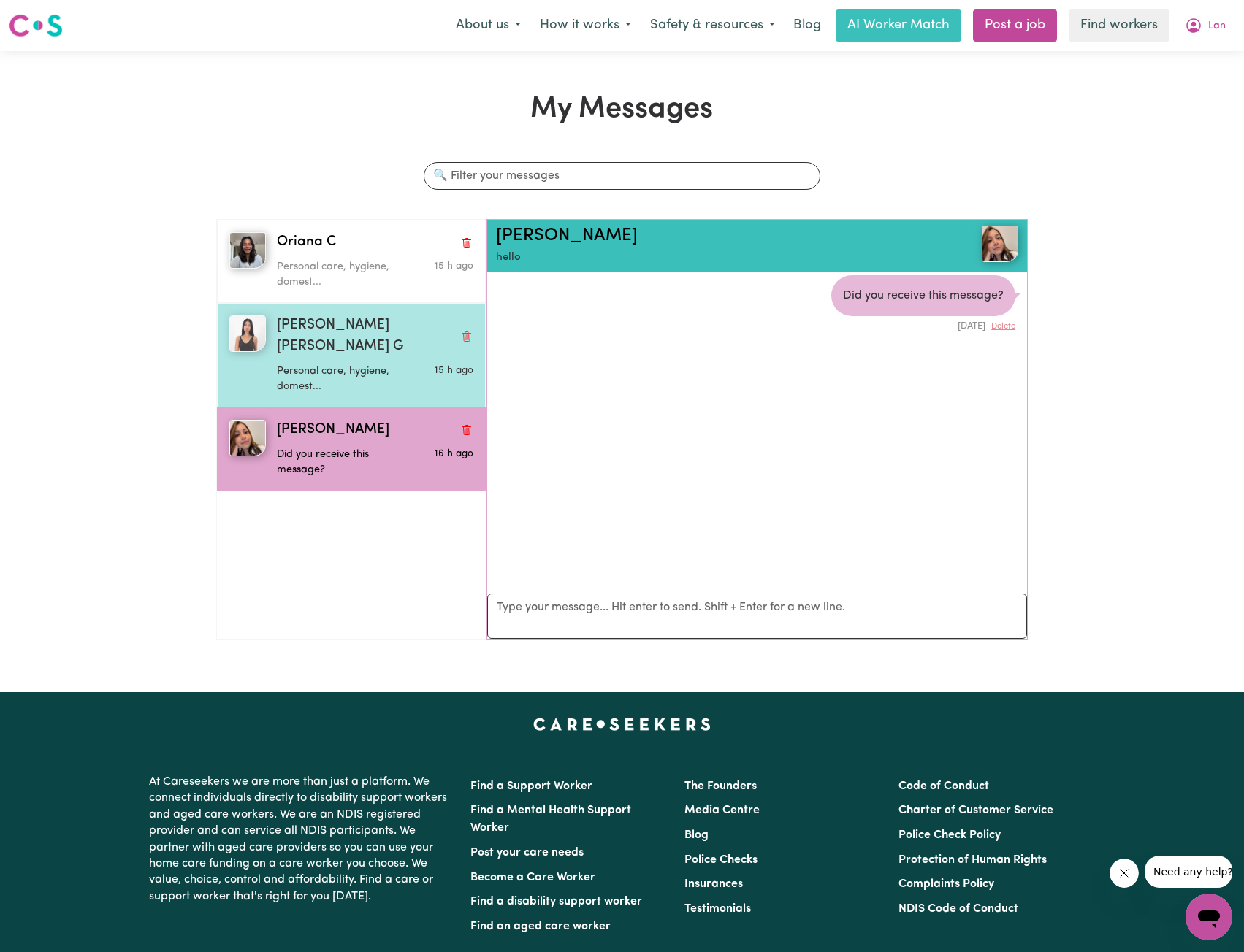
click at [352, 363] on p "Personal care, hygiene, domest..." at bounding box center [342, 379] width 131 height 32
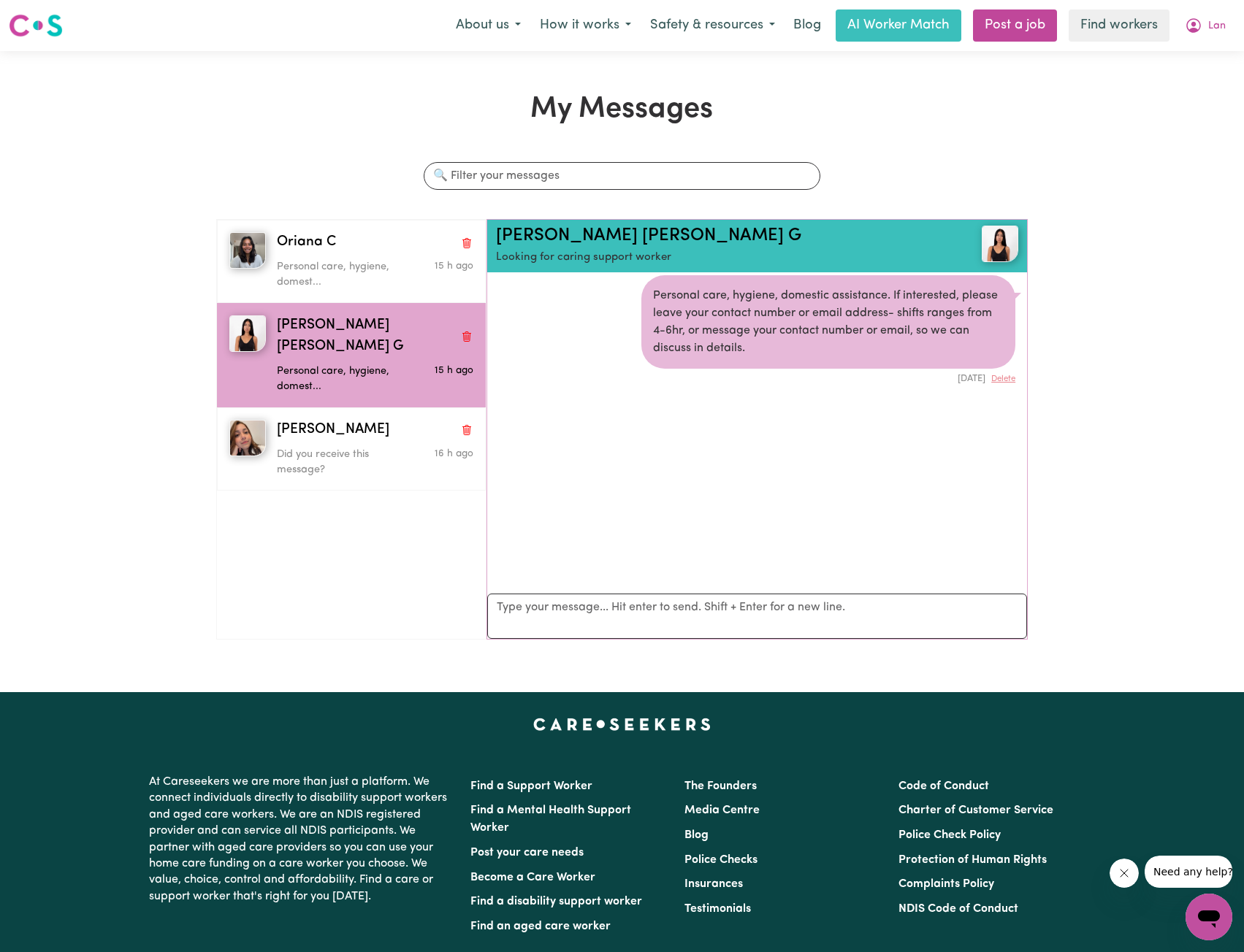
click at [708, 341] on div "Personal care, hygiene, domestic assistance. If interested, please leave your c…" at bounding box center [828, 322] width 374 height 94
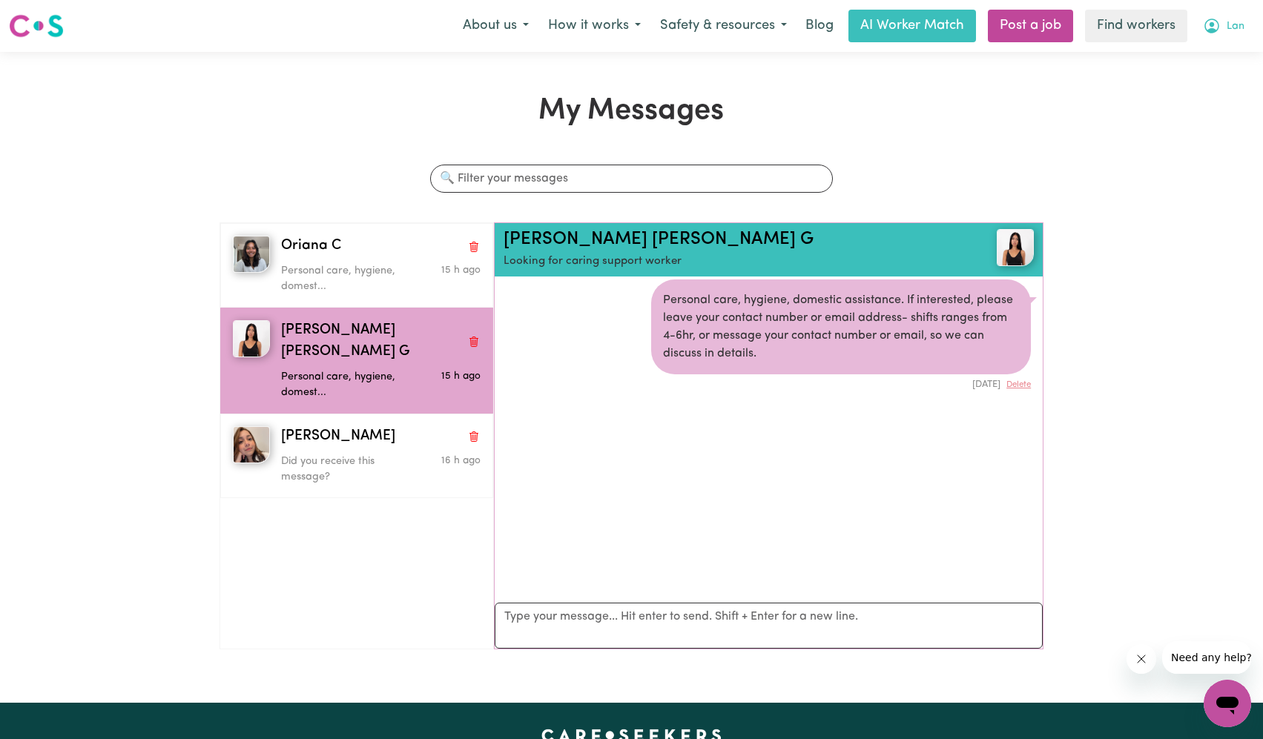
drag, startPoint x: 1247, startPoint y: 30, endPoint x: 1231, endPoint y: 35, distance: 17.1
click at [1247, 29] on button "Lan" at bounding box center [1223, 25] width 61 height 31
click at [1198, 85] on link "Logout" at bounding box center [1194, 85] width 117 height 28
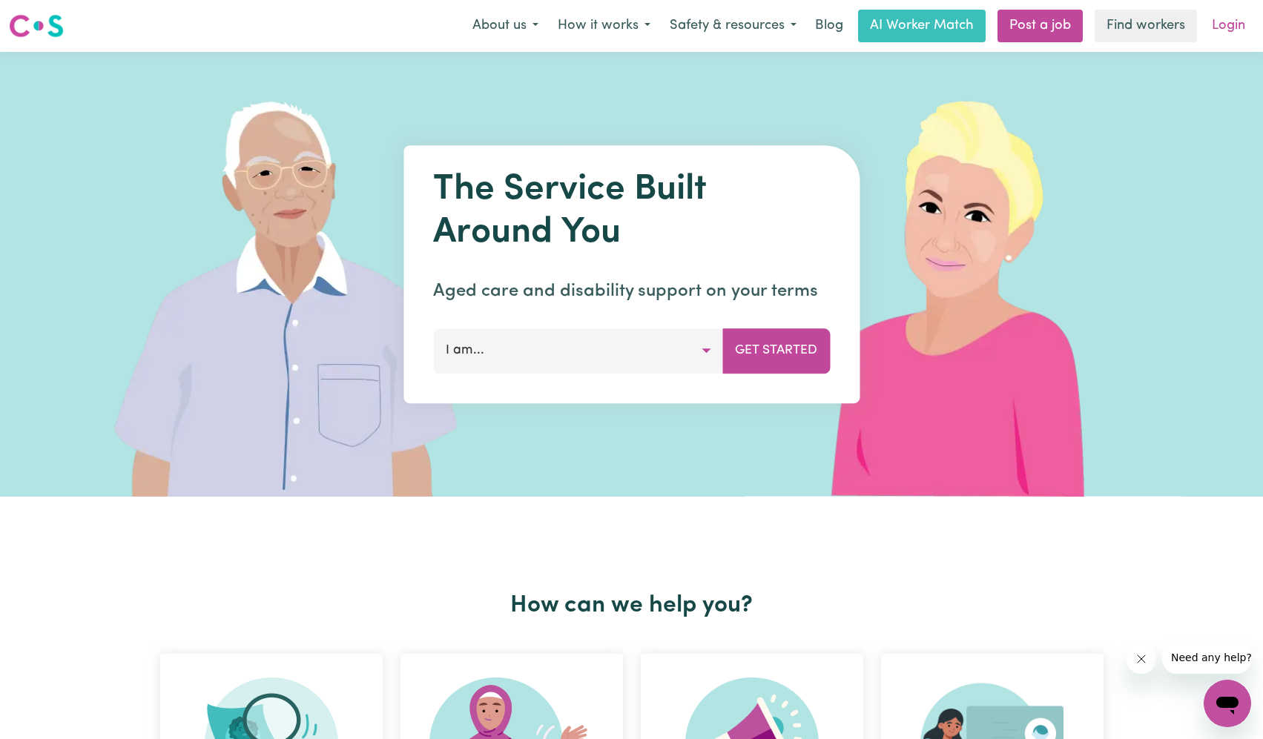
click at [1238, 24] on link "Login" at bounding box center [1228, 26] width 51 height 33
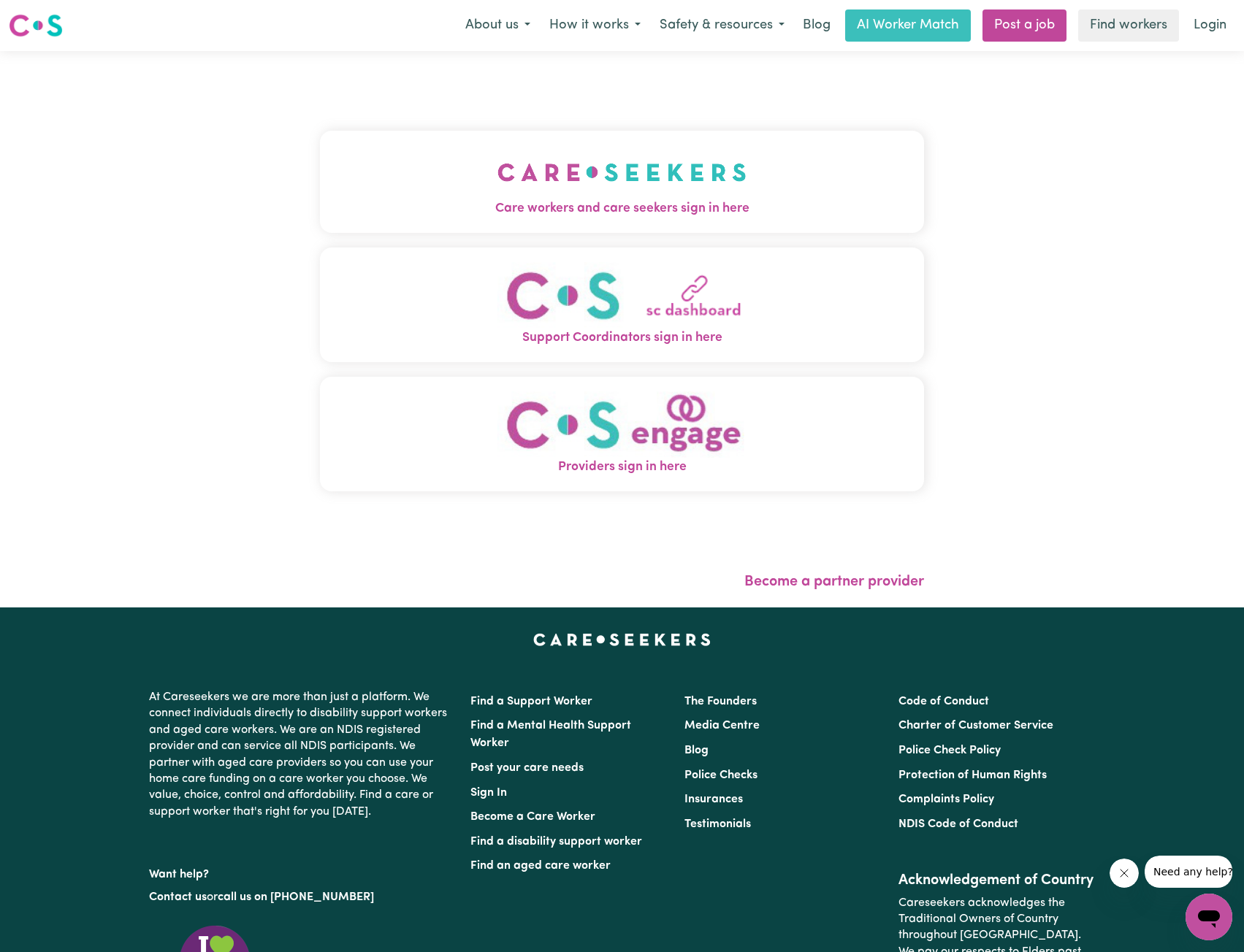
click at [637, 216] on span "Care workers and care seekers sign in here" at bounding box center [622, 208] width 605 height 19
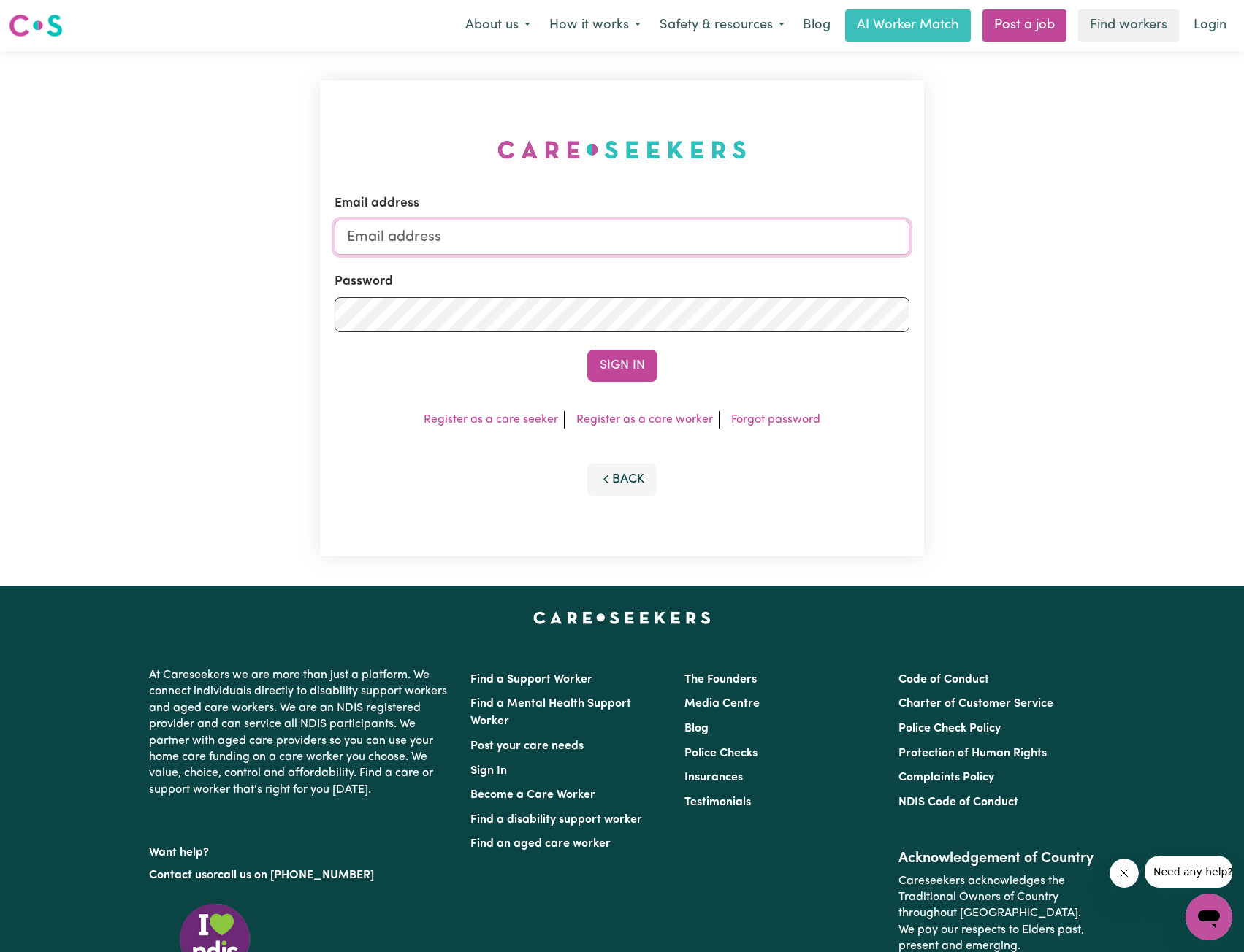
click at [632, 248] on input "Email address" at bounding box center [622, 237] width 575 height 35
drag, startPoint x: 422, startPoint y: 234, endPoint x: 745, endPoint y: 275, distance: 325.6
click at [734, 265] on form "Email address superuser~ethan@careseekers.com.au Password Sign In" at bounding box center [622, 287] width 575 height 188
type input "superuser~DanielleOpitJC@careseekers.com.au"
click at [643, 365] on button "Sign In" at bounding box center [622, 365] width 70 height 32
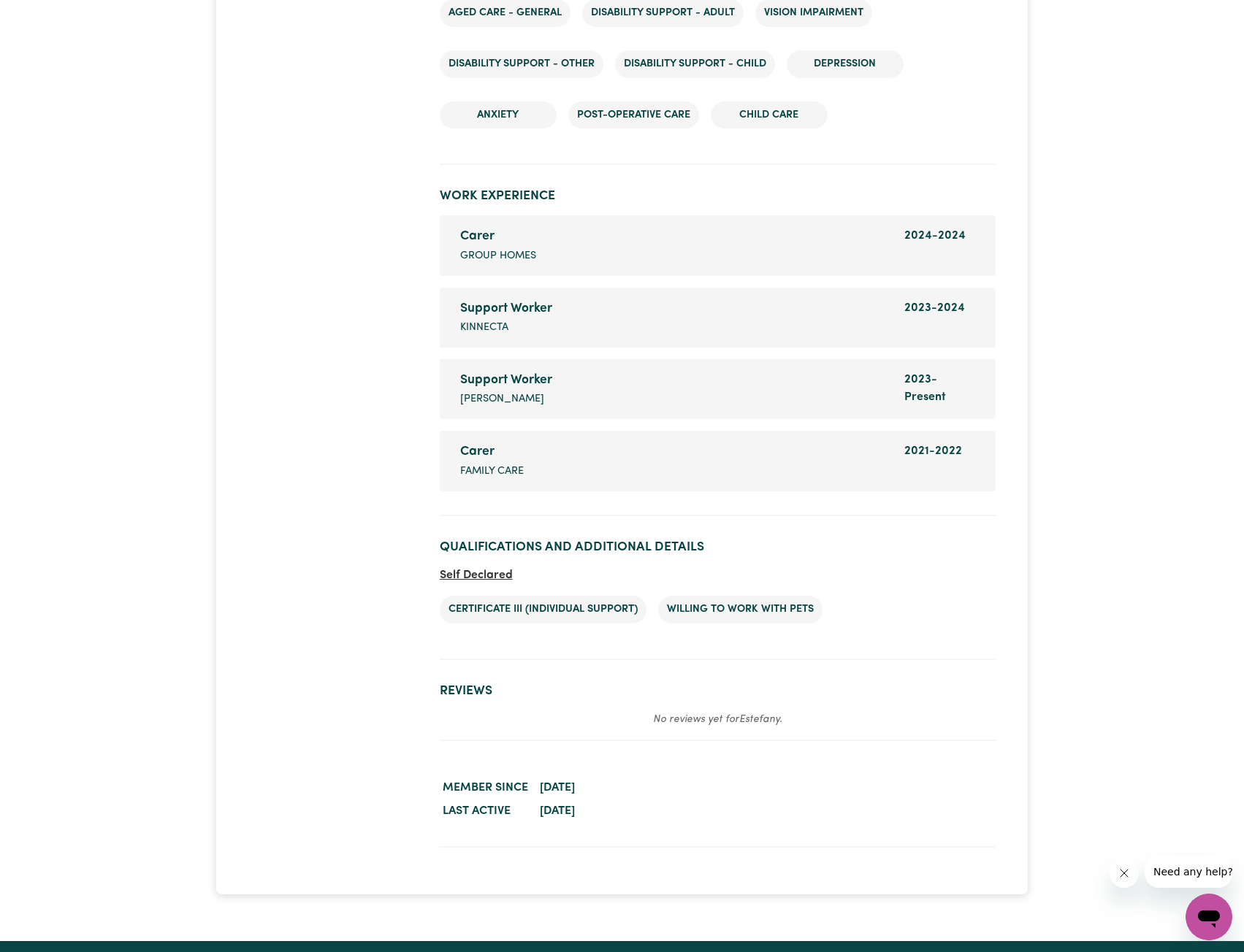
scroll to position [2701, 0]
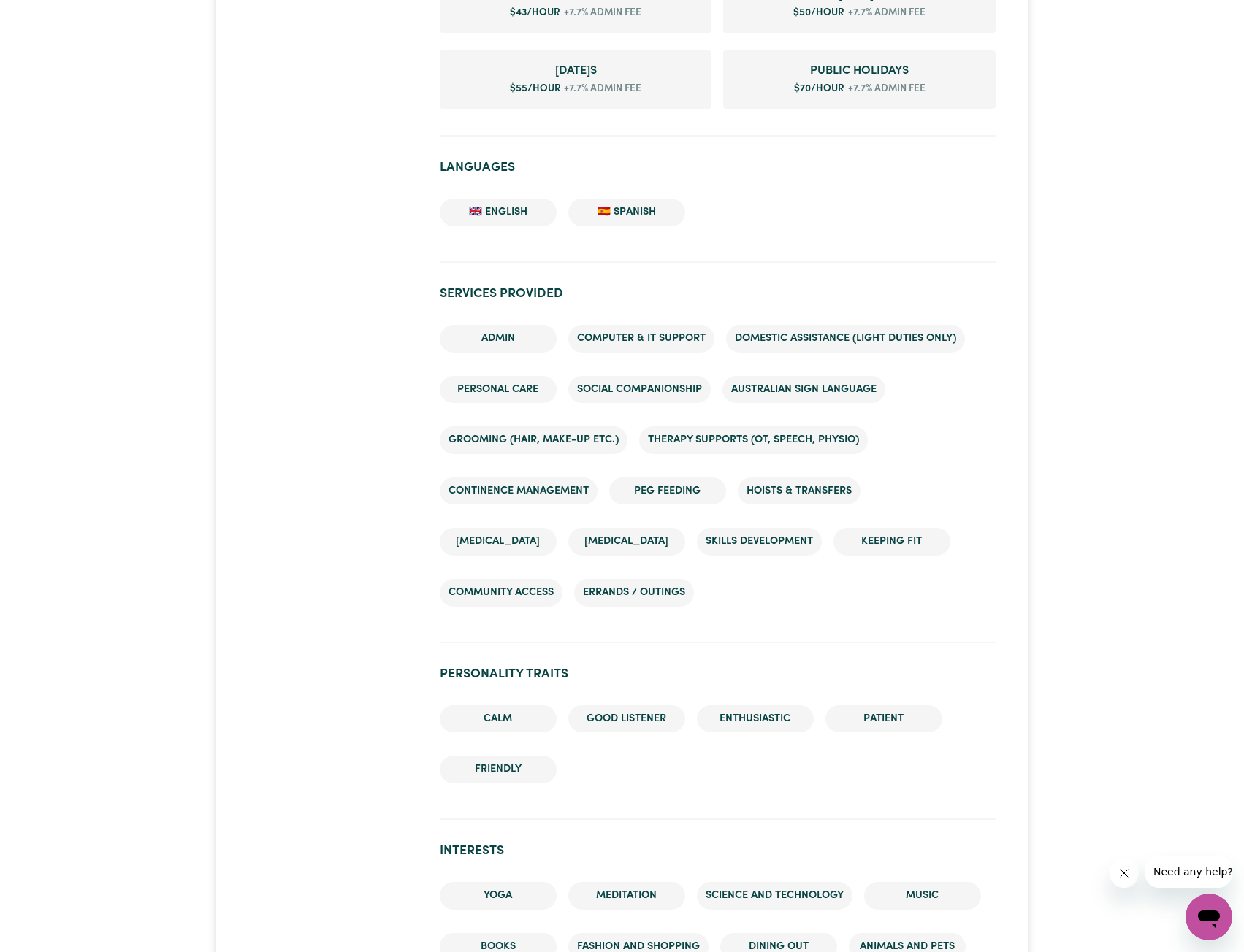
scroll to position [1095, 0]
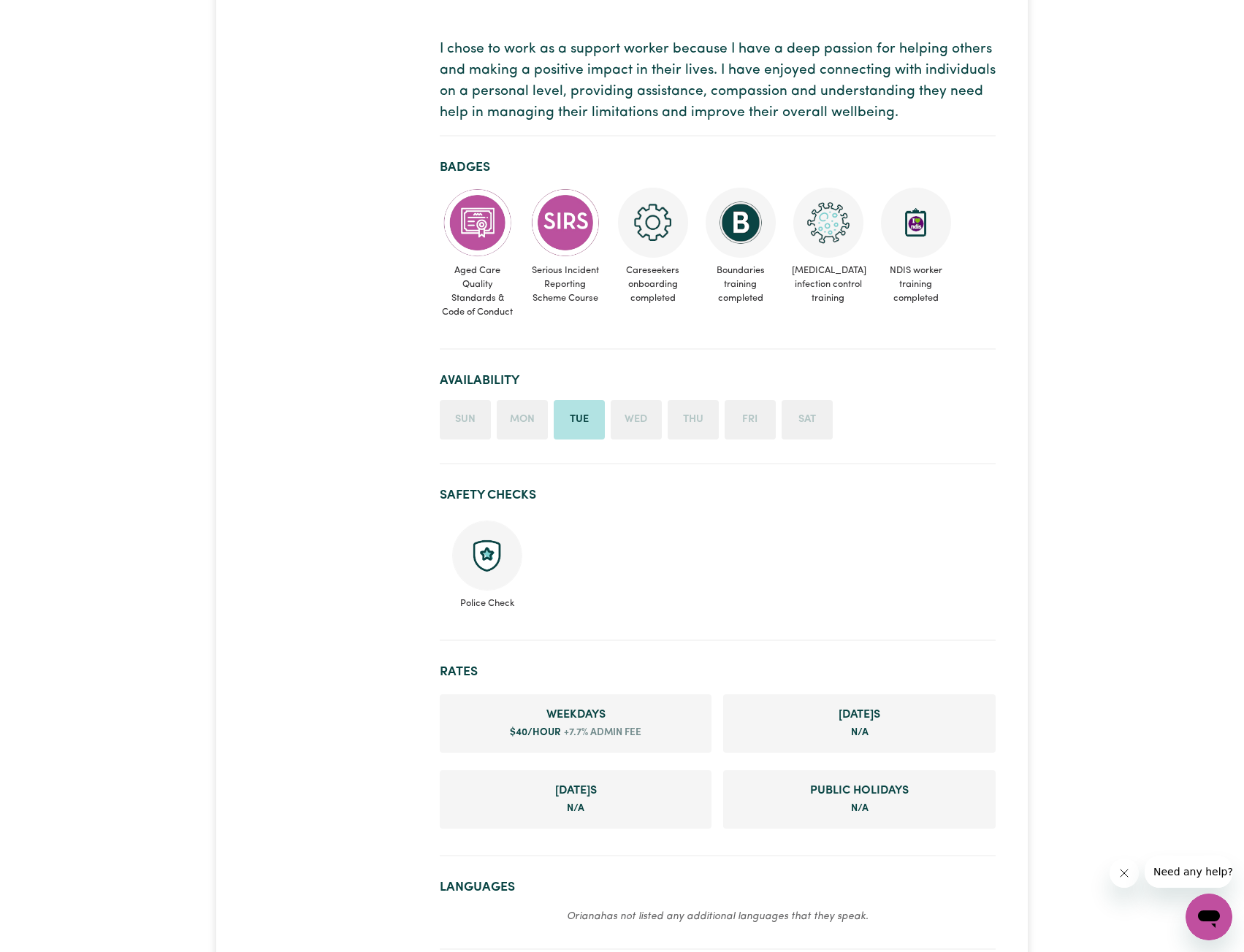
scroll to position [292, 0]
